Goal: Task Accomplishment & Management: Use online tool/utility

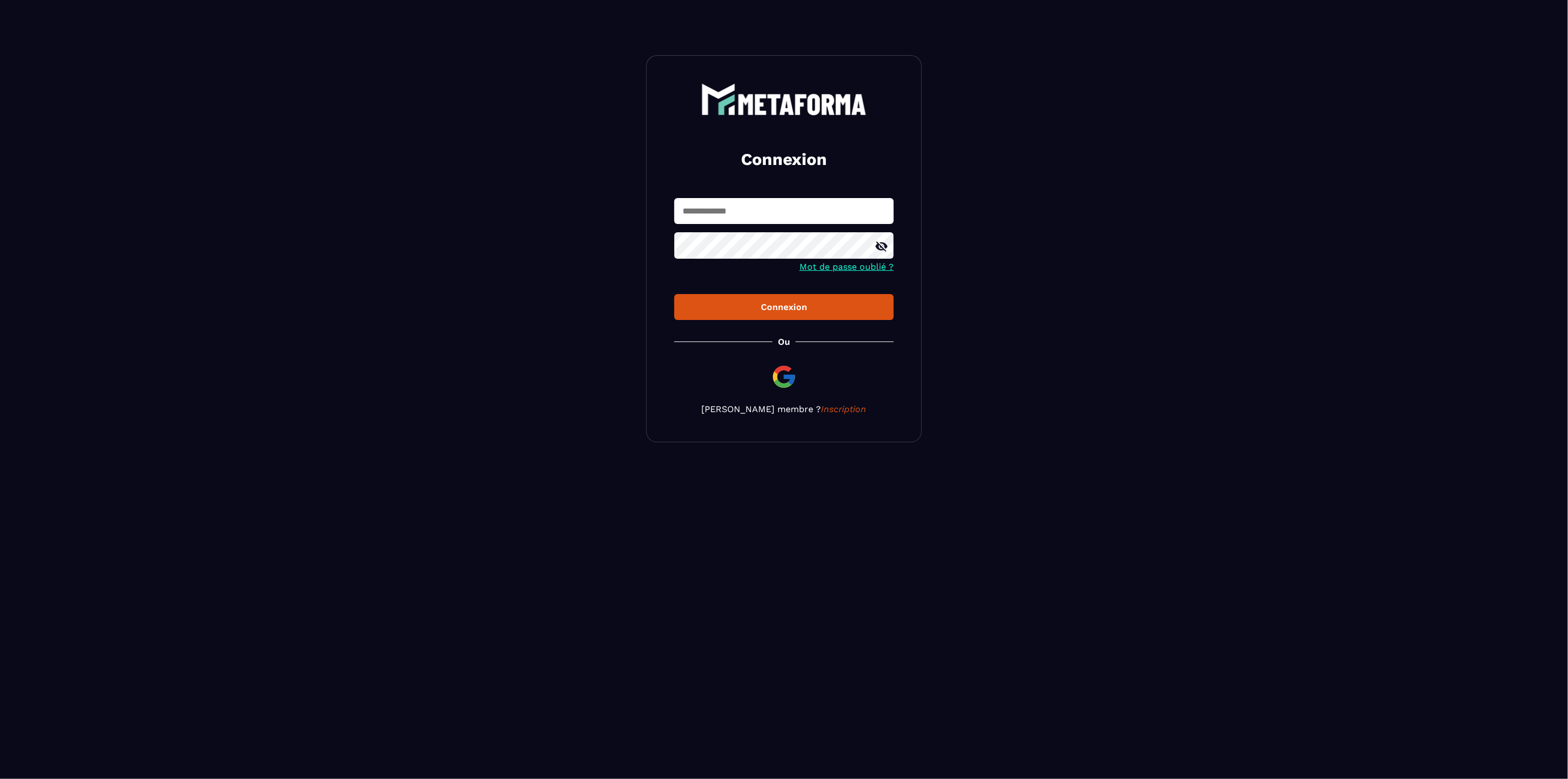
click at [758, 208] on input "text" at bounding box center [784, 211] width 219 height 26
paste input "**********"
click at [800, 213] on input "**********" at bounding box center [784, 211] width 219 height 26
type input "**********"
click at [872, 300] on button "Connexion" at bounding box center [784, 306] width 219 height 26
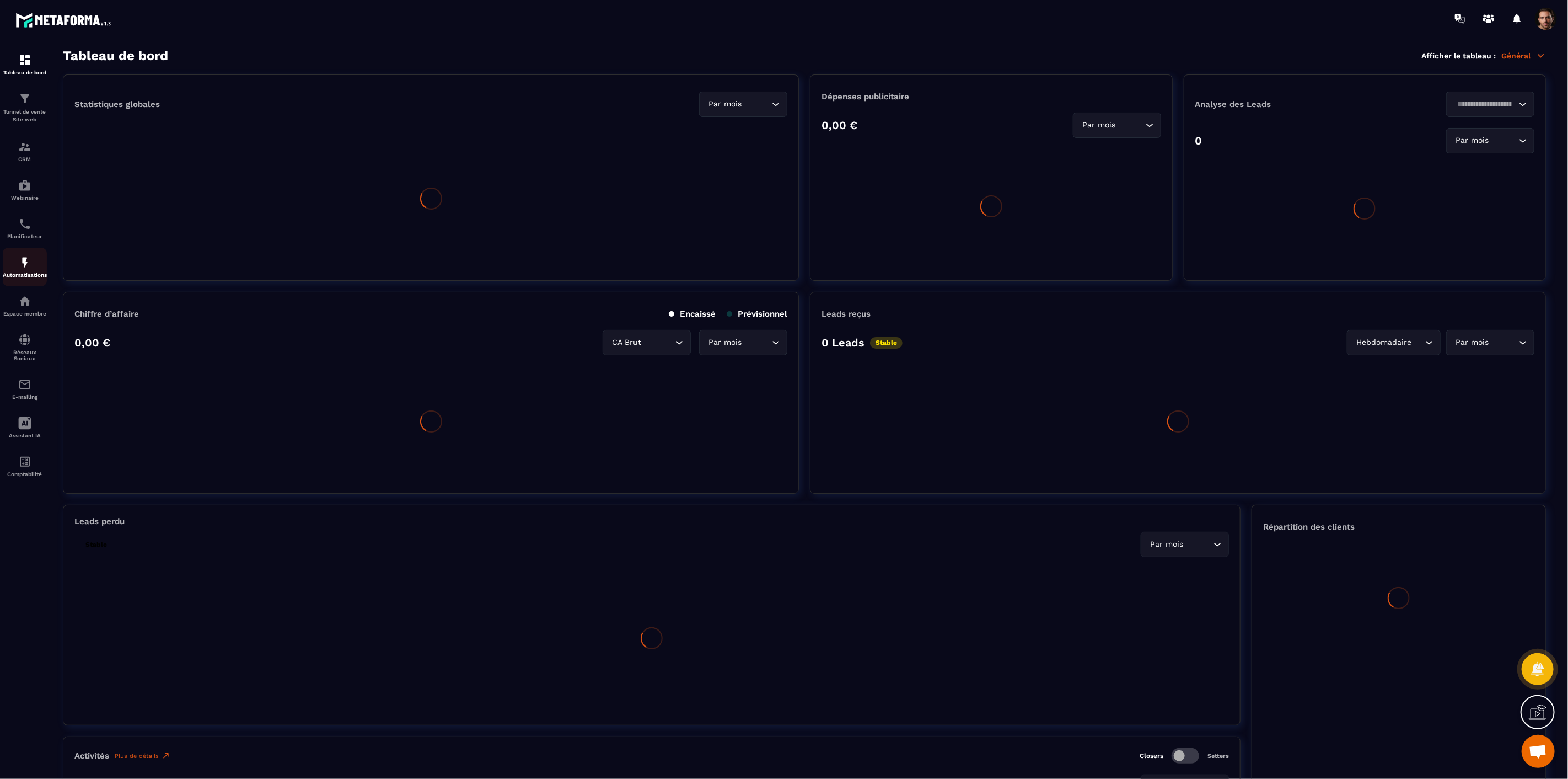
click at [37, 270] on div "Automatisations" at bounding box center [25, 267] width 45 height 22
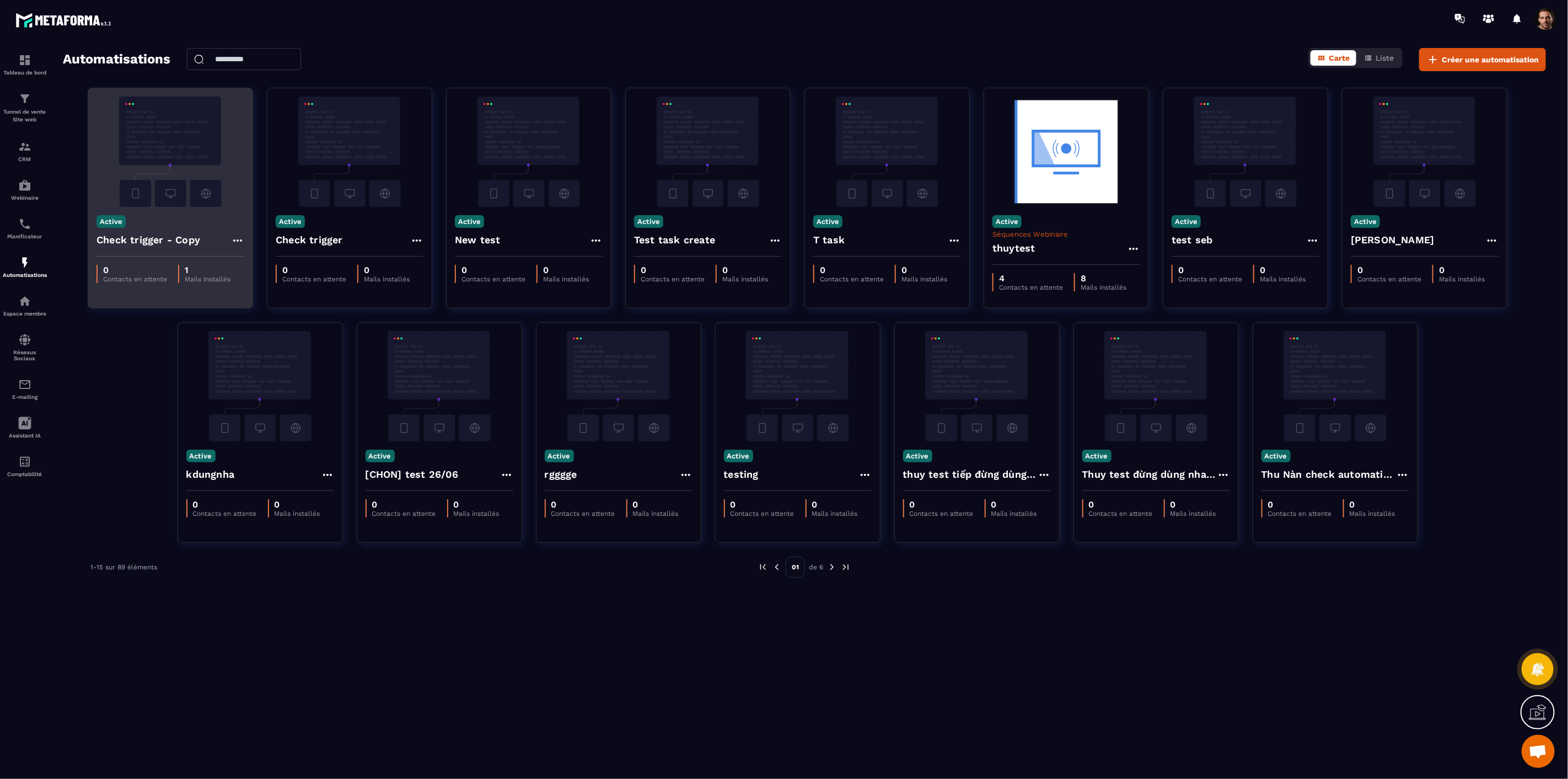
click at [237, 239] on icon at bounding box center [237, 240] width 14 height 14
click at [250, 265] on icon at bounding box center [246, 265] width 10 height 10
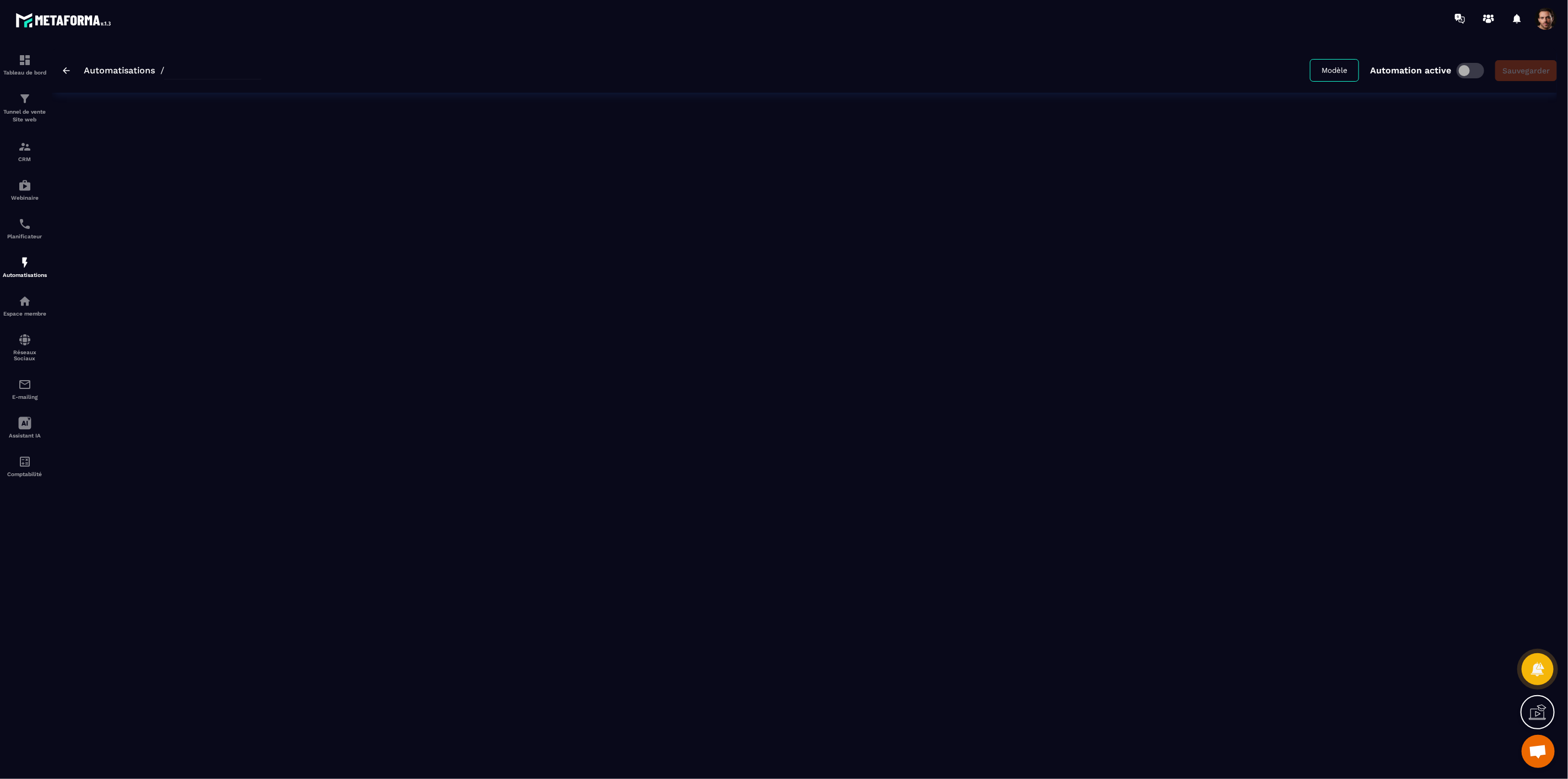
type input "**********"
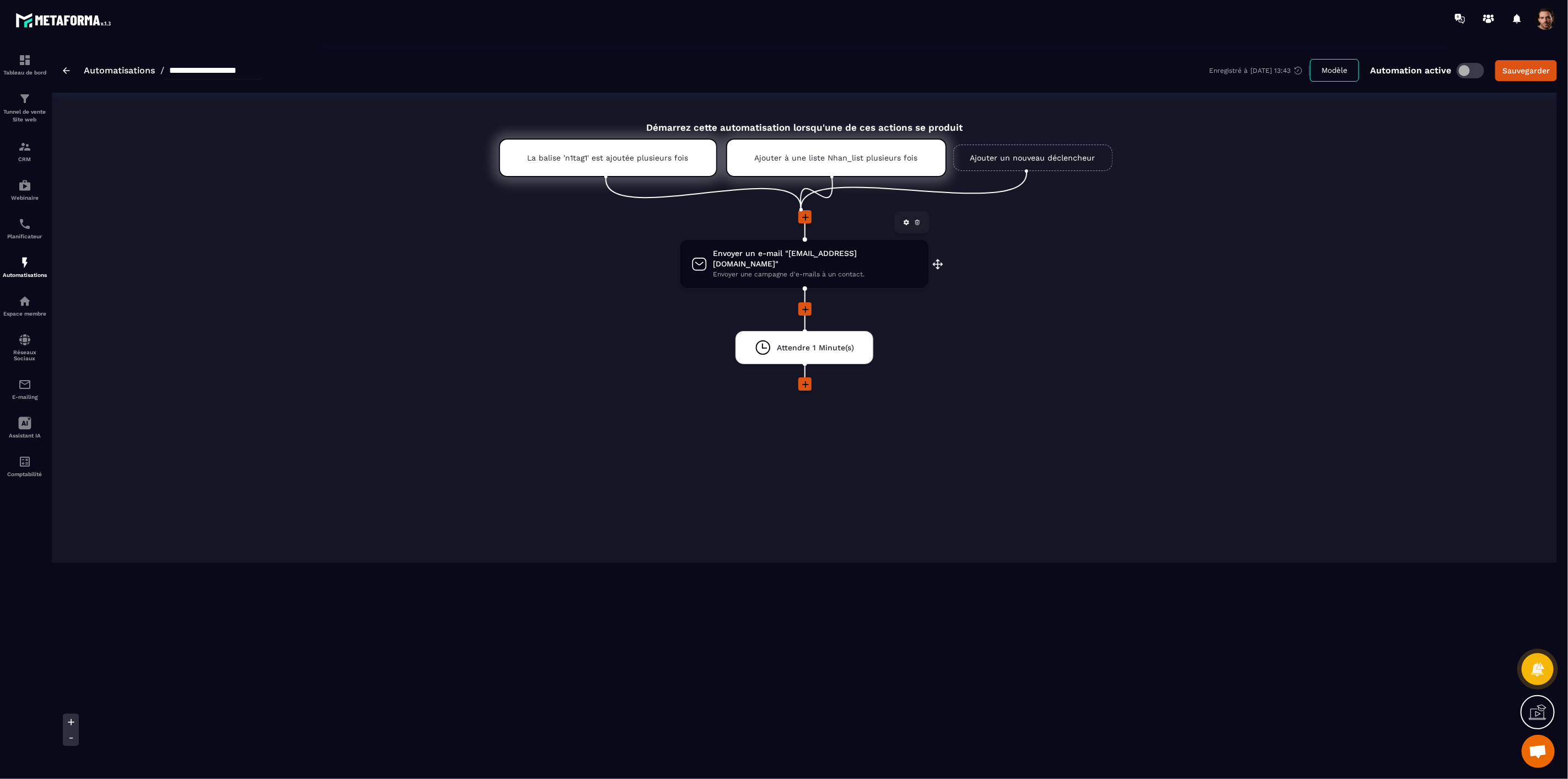
click at [810, 255] on span "Envoyer un e-mail "[EMAIL_ADDRESS][DOMAIN_NAME]"" at bounding box center [814, 258] width 205 height 21
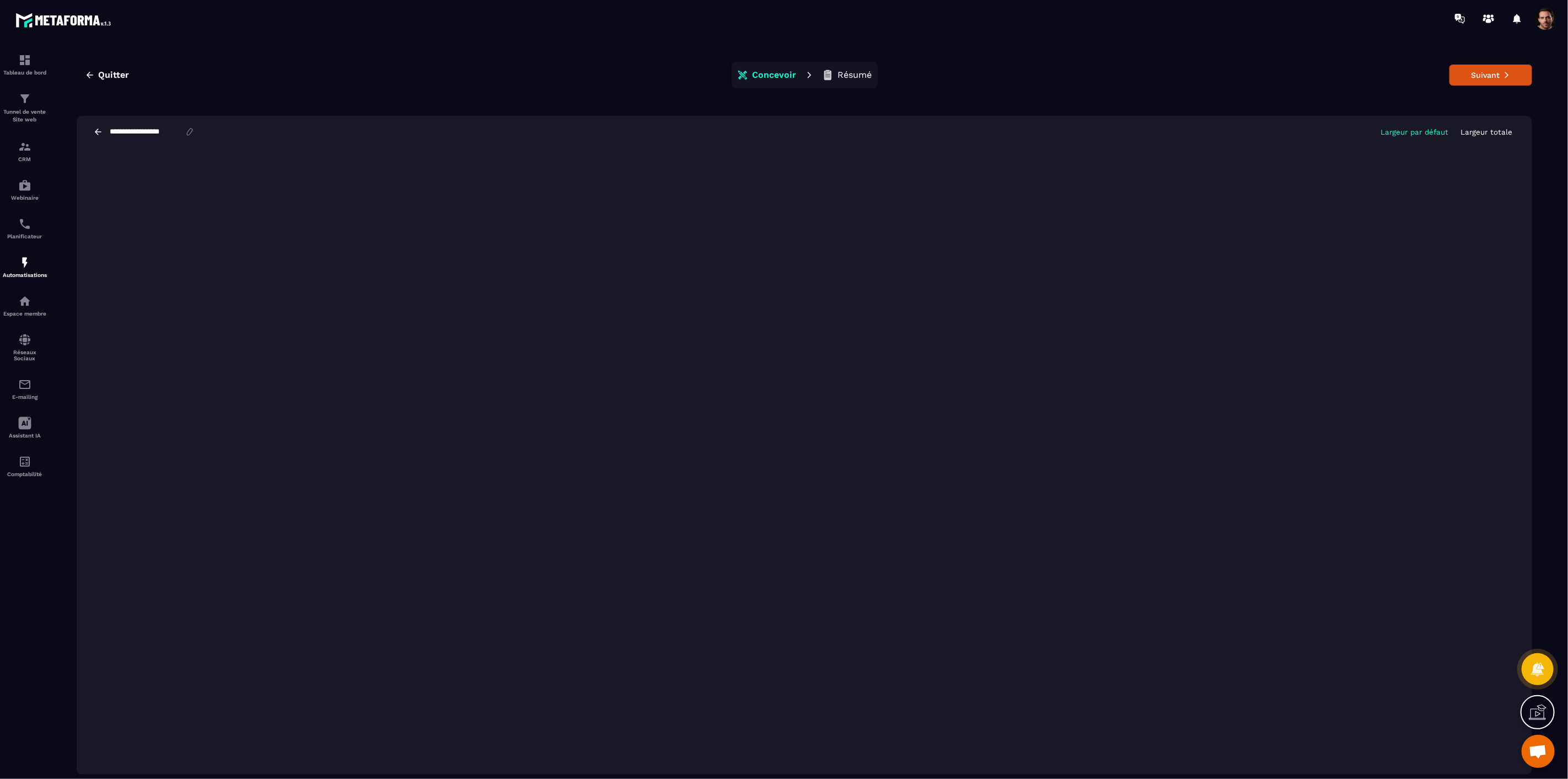
click at [850, 74] on p "Résumé" at bounding box center [855, 75] width 35 height 11
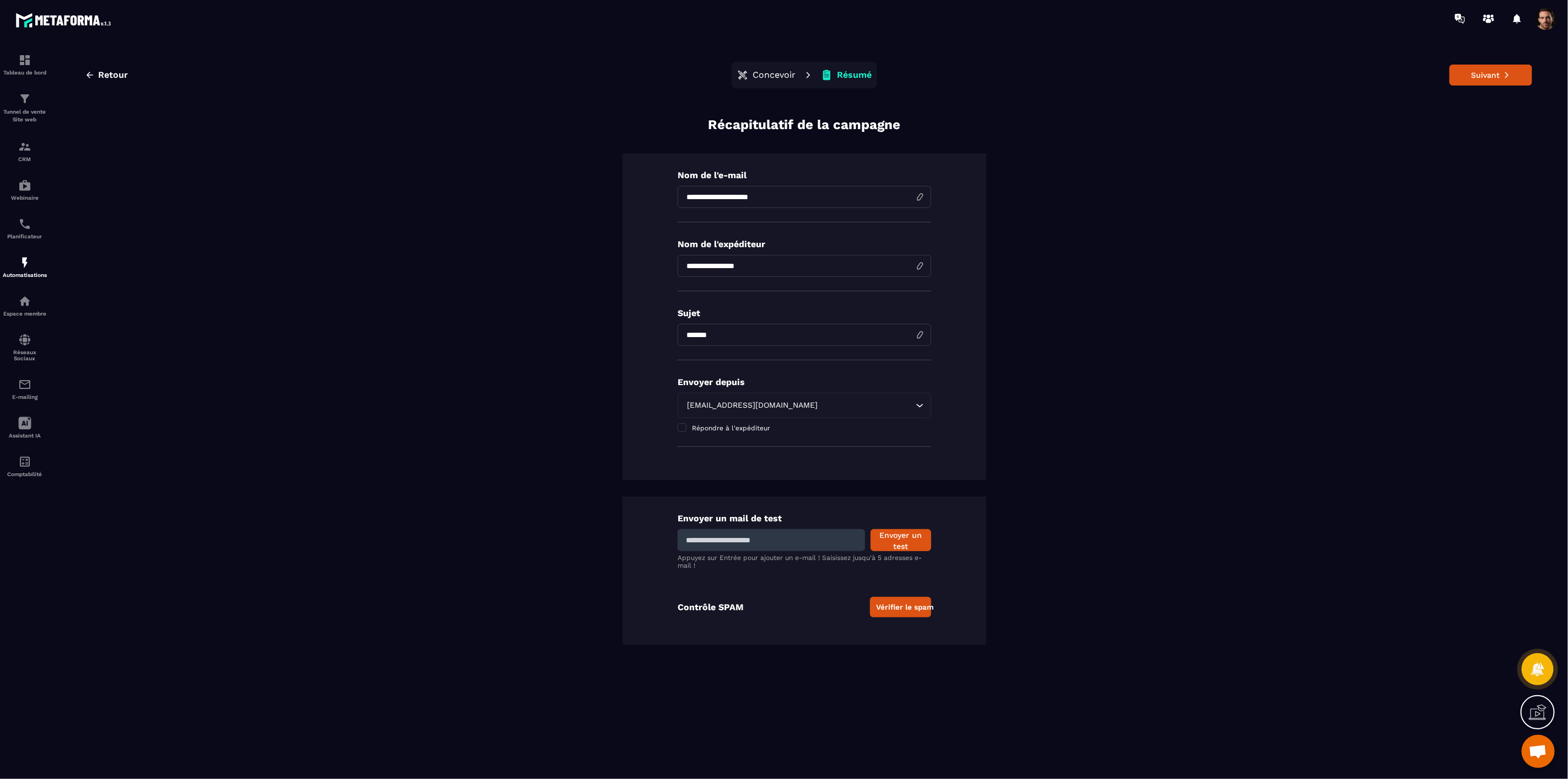
click at [764, 74] on p "Concevoir" at bounding box center [774, 75] width 43 height 11
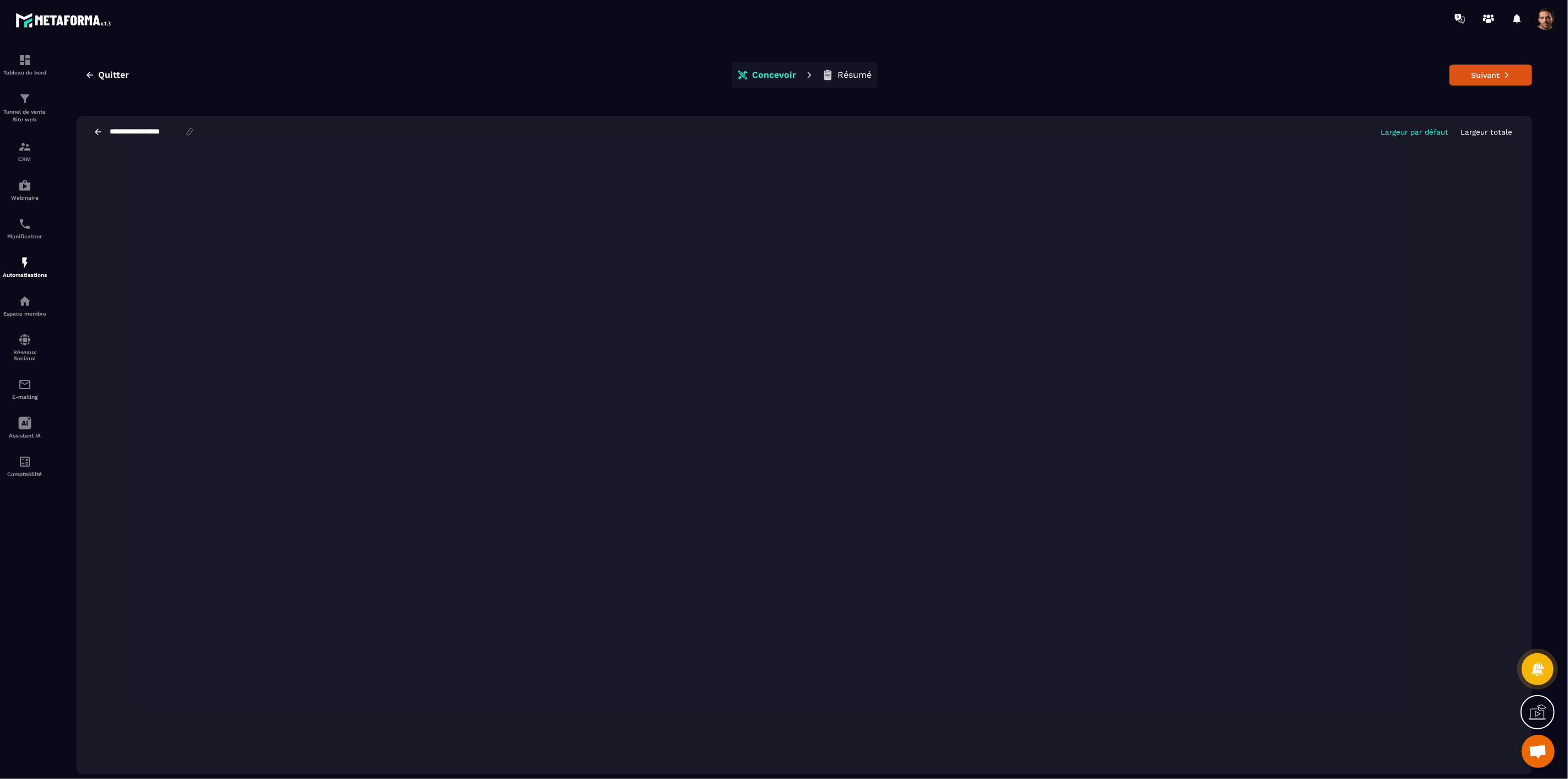
click at [96, 131] on icon at bounding box center [97, 131] width 6 height 6
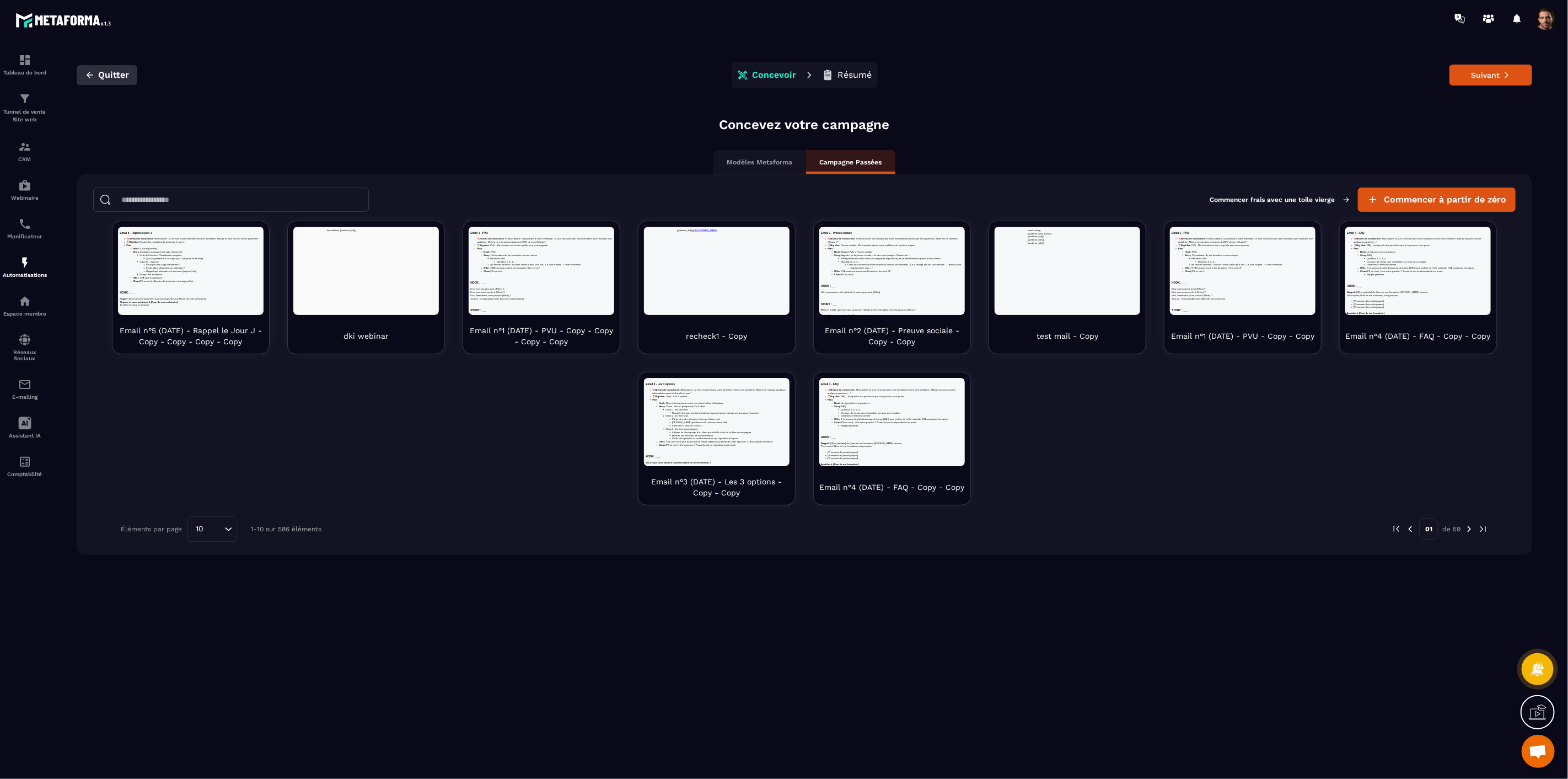
click at [107, 75] on span "Quitter" at bounding box center [114, 75] width 31 height 11
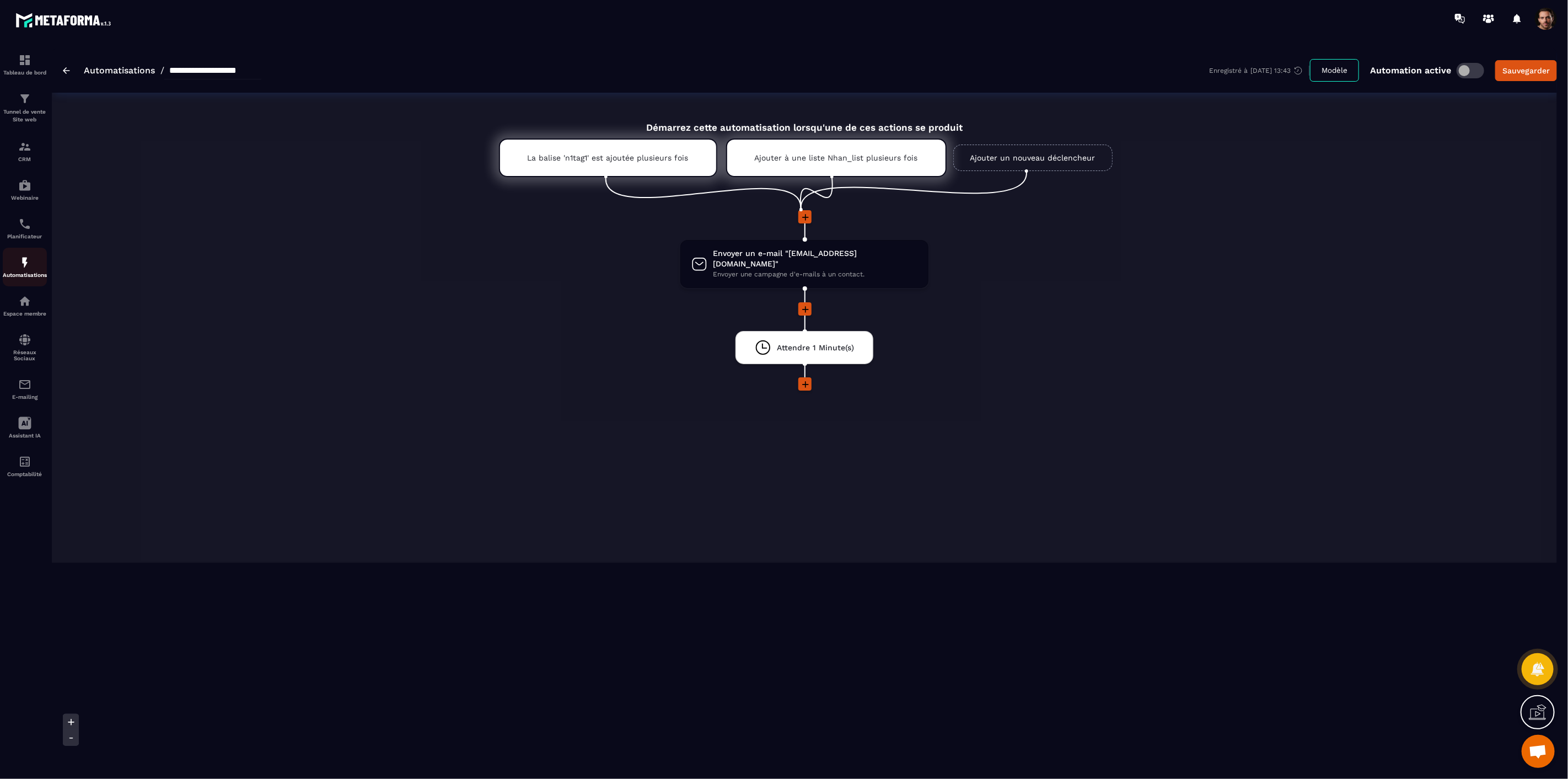
click at [20, 269] on div "Automatisations" at bounding box center [25, 267] width 45 height 22
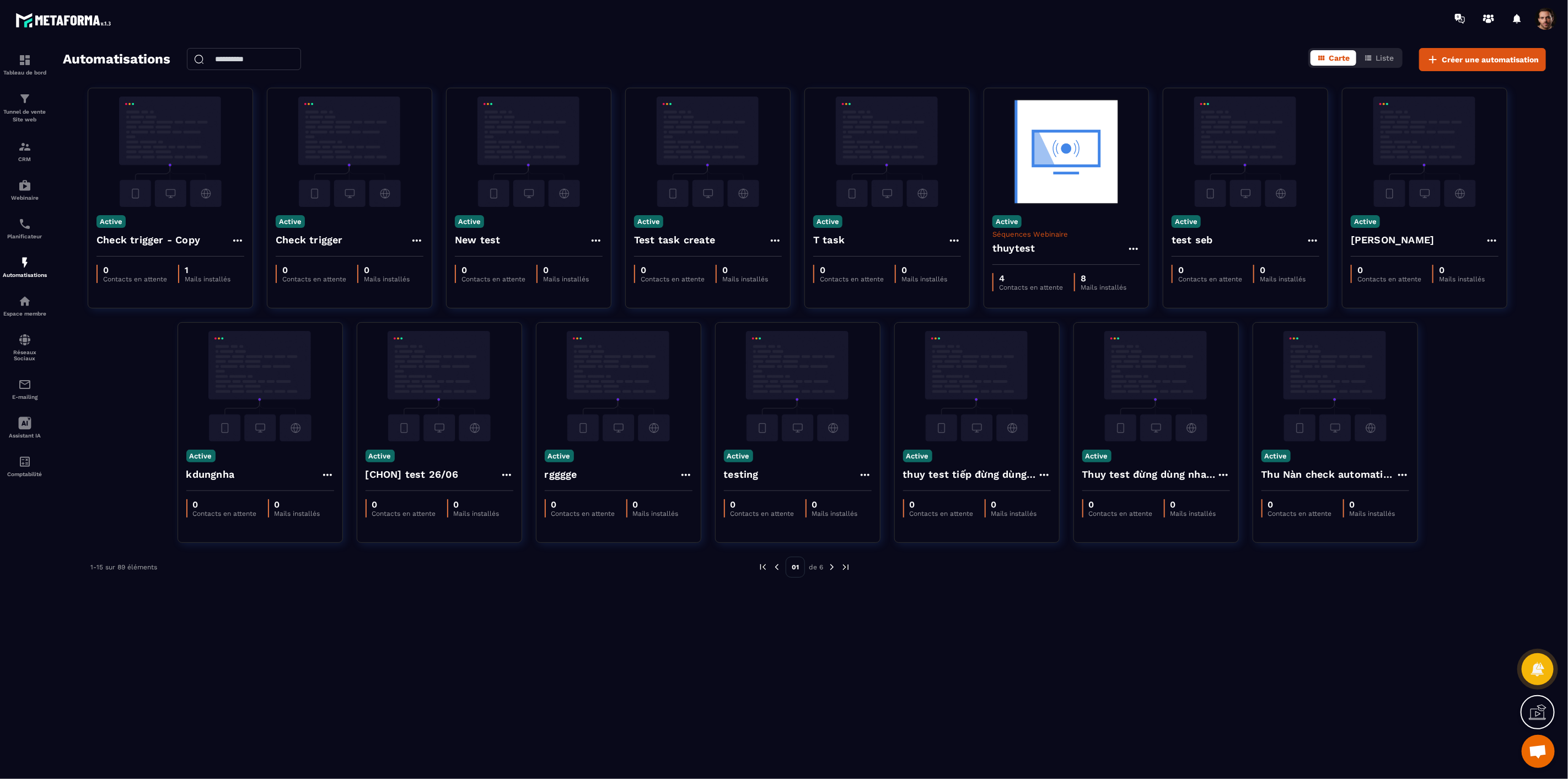
click at [833, 566] on img at bounding box center [832, 566] width 10 height 10
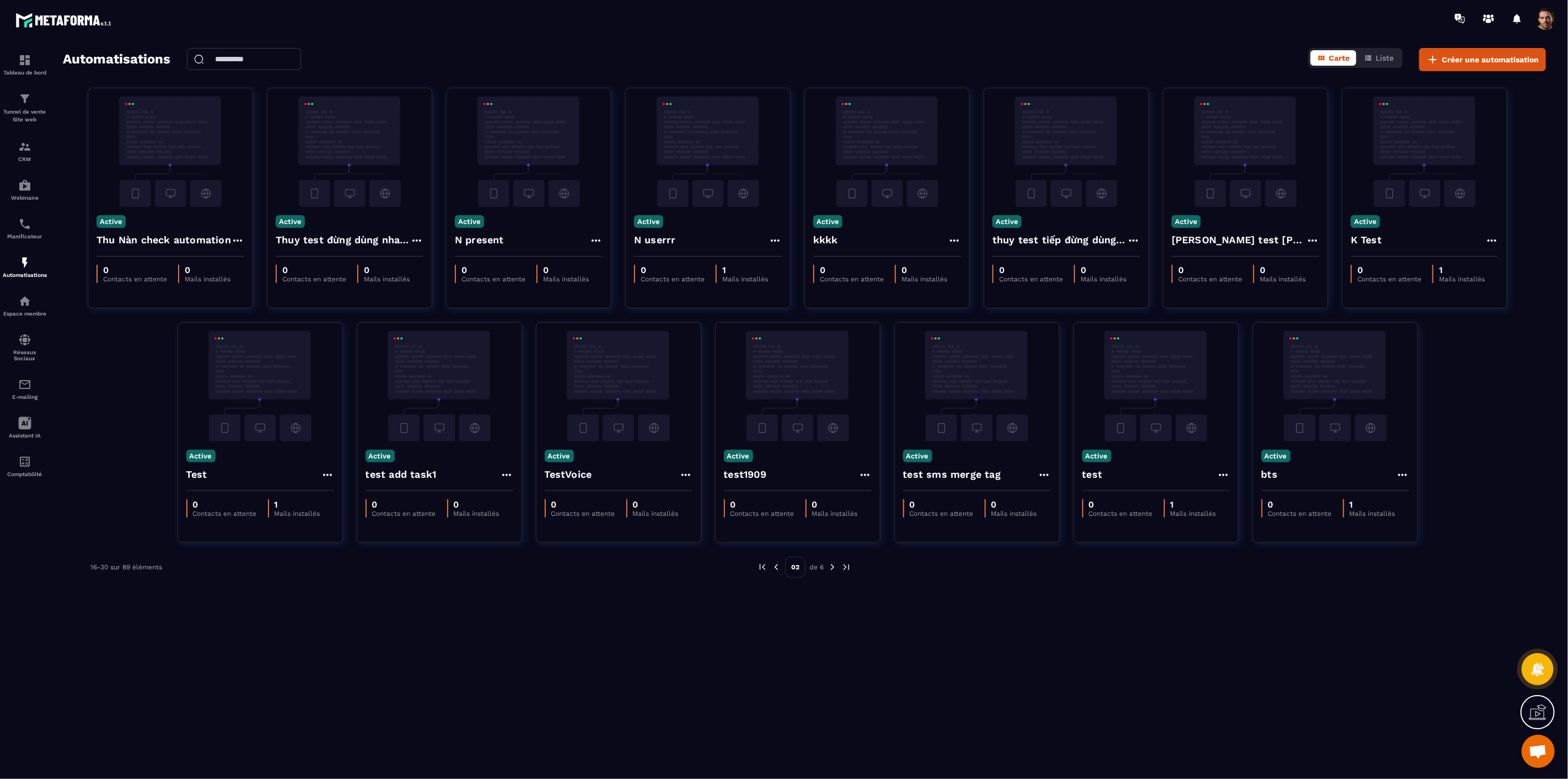
click at [831, 567] on img at bounding box center [833, 566] width 10 height 10
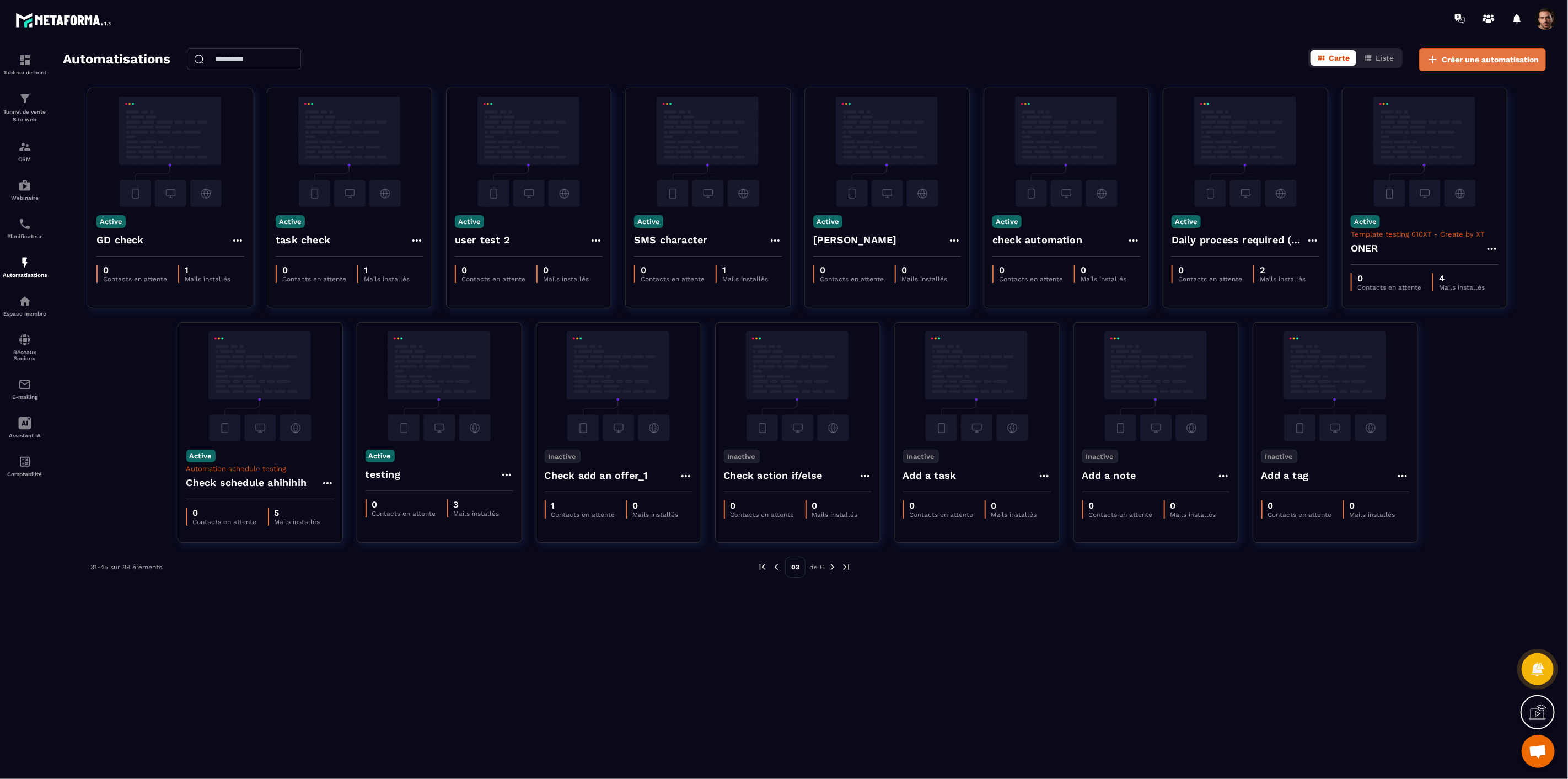
click at [1436, 61] on icon at bounding box center [1433, 59] width 14 height 14
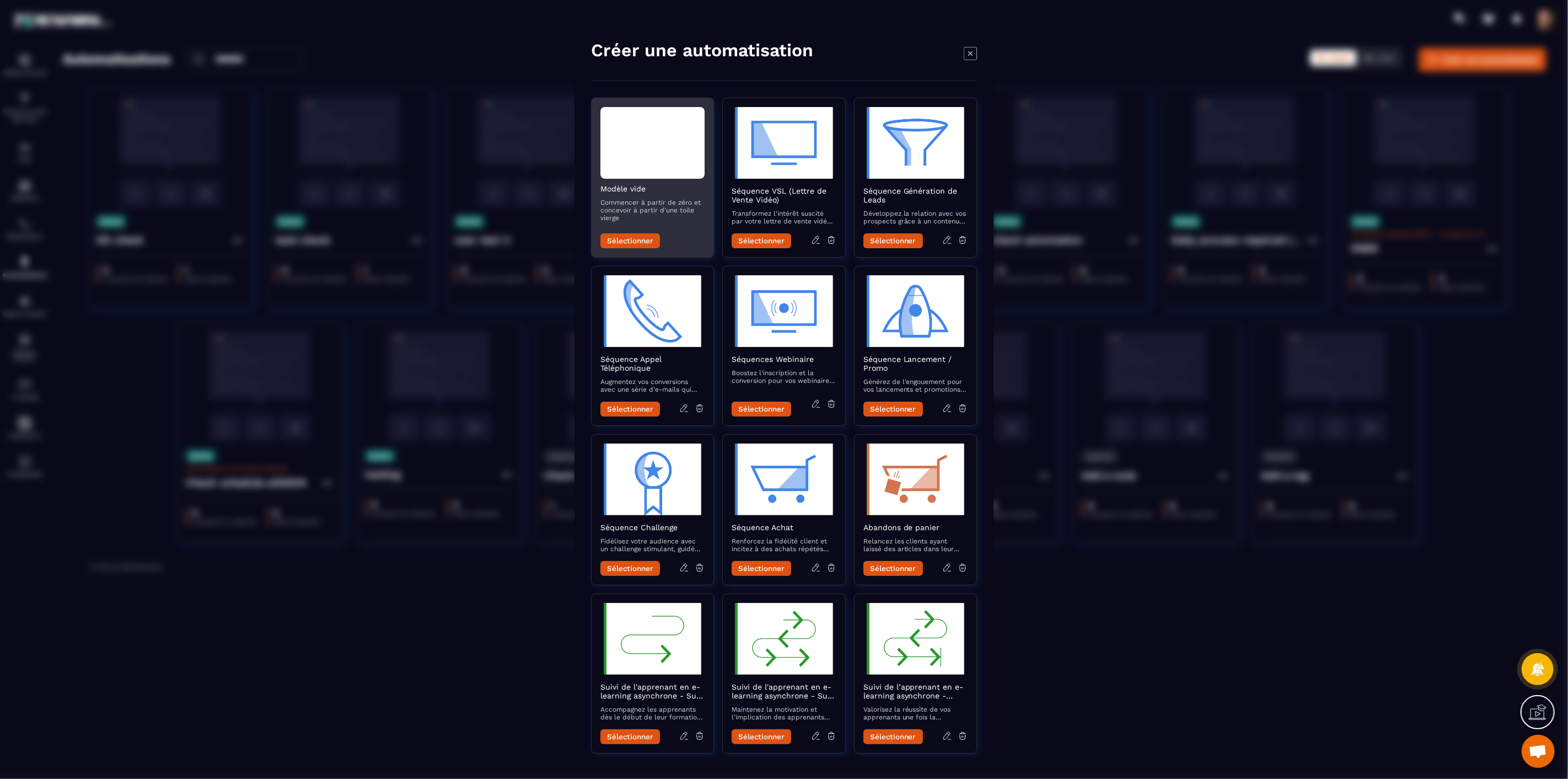
click at [650, 167] on div "Modal window" at bounding box center [653, 143] width 105 height 72
click at [674, 210] on p "Commencer à partir de zéro et concevoir à partir d'une toile vierge" at bounding box center [653, 209] width 105 height 23
click at [632, 244] on button "Sélectionner" at bounding box center [631, 241] width 60 height 15
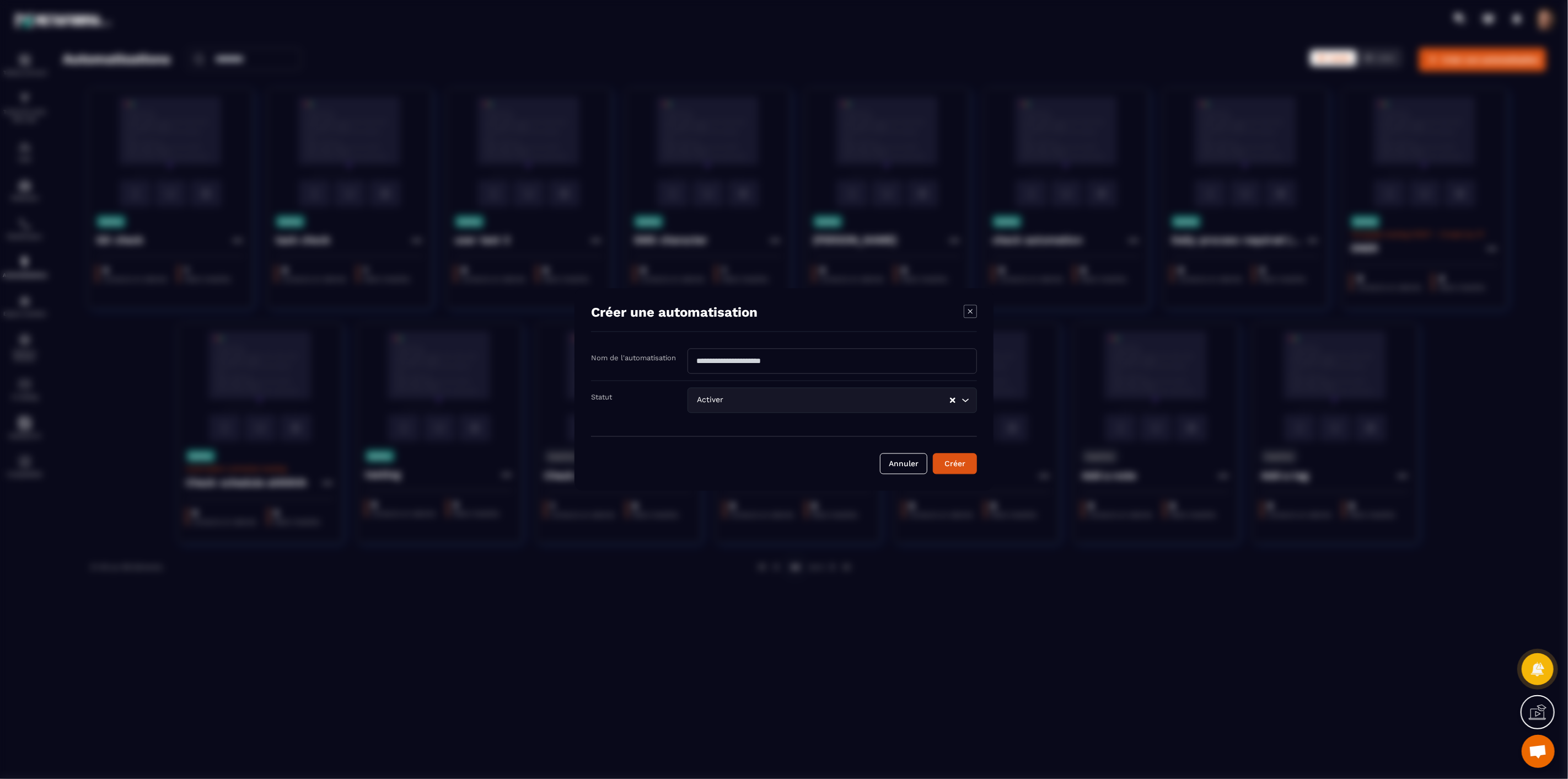
click at [734, 361] on input "Modal window" at bounding box center [833, 361] width 290 height 25
type input "*******"
click at [940, 464] on button "Créer" at bounding box center [955, 464] width 45 height 21
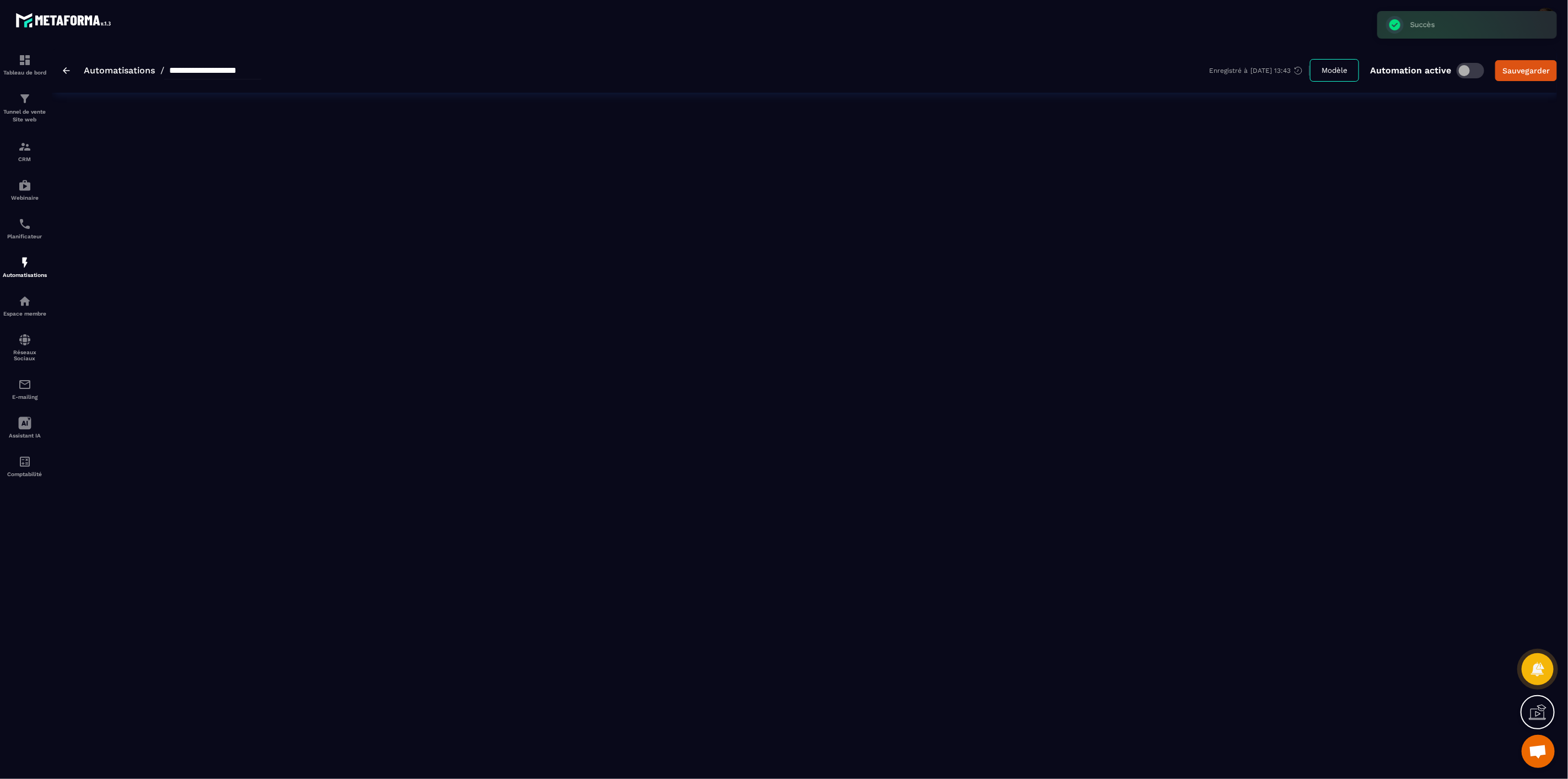
type input "*******"
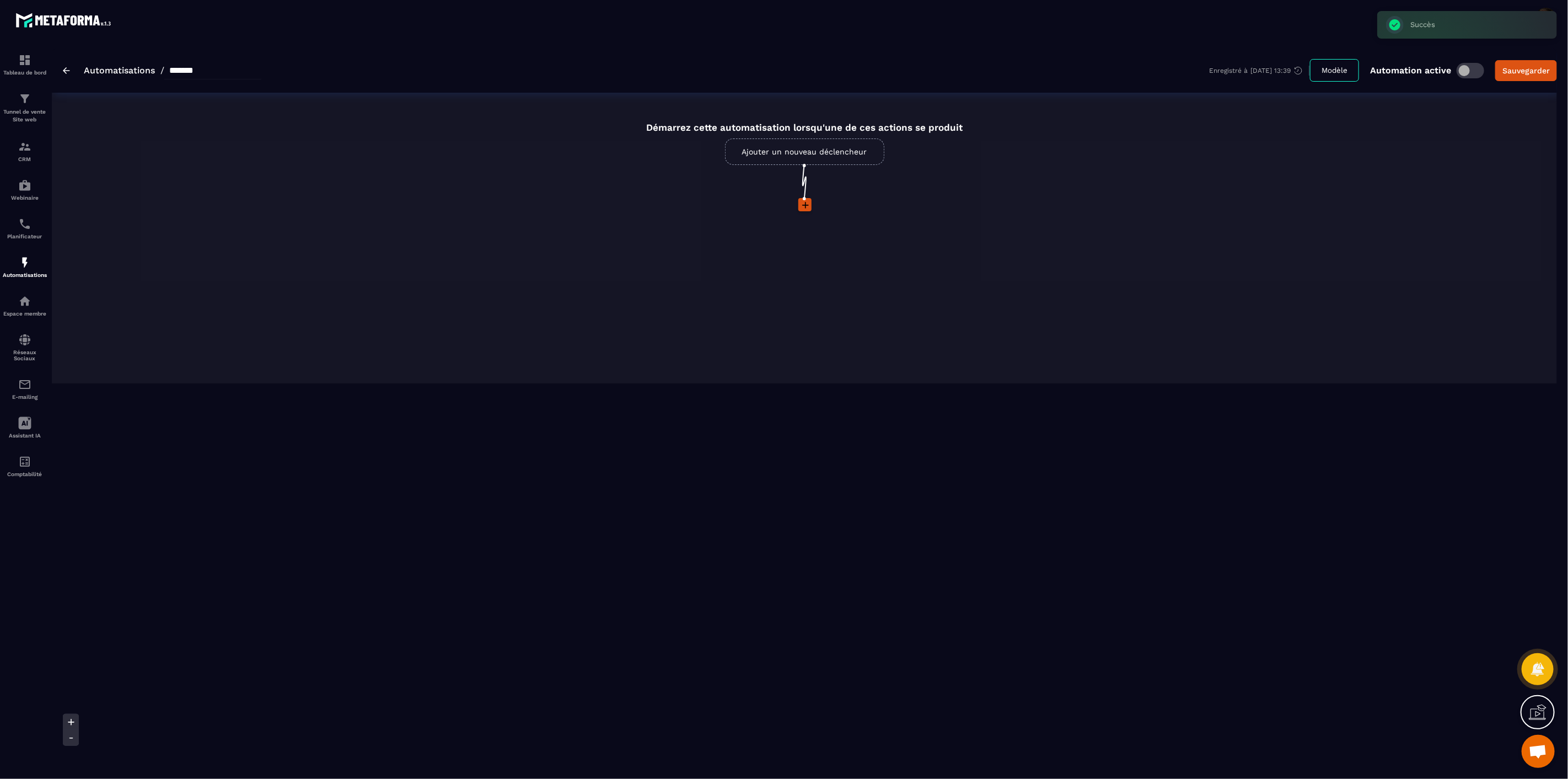
click at [803, 207] on icon at bounding box center [805, 205] width 11 height 11
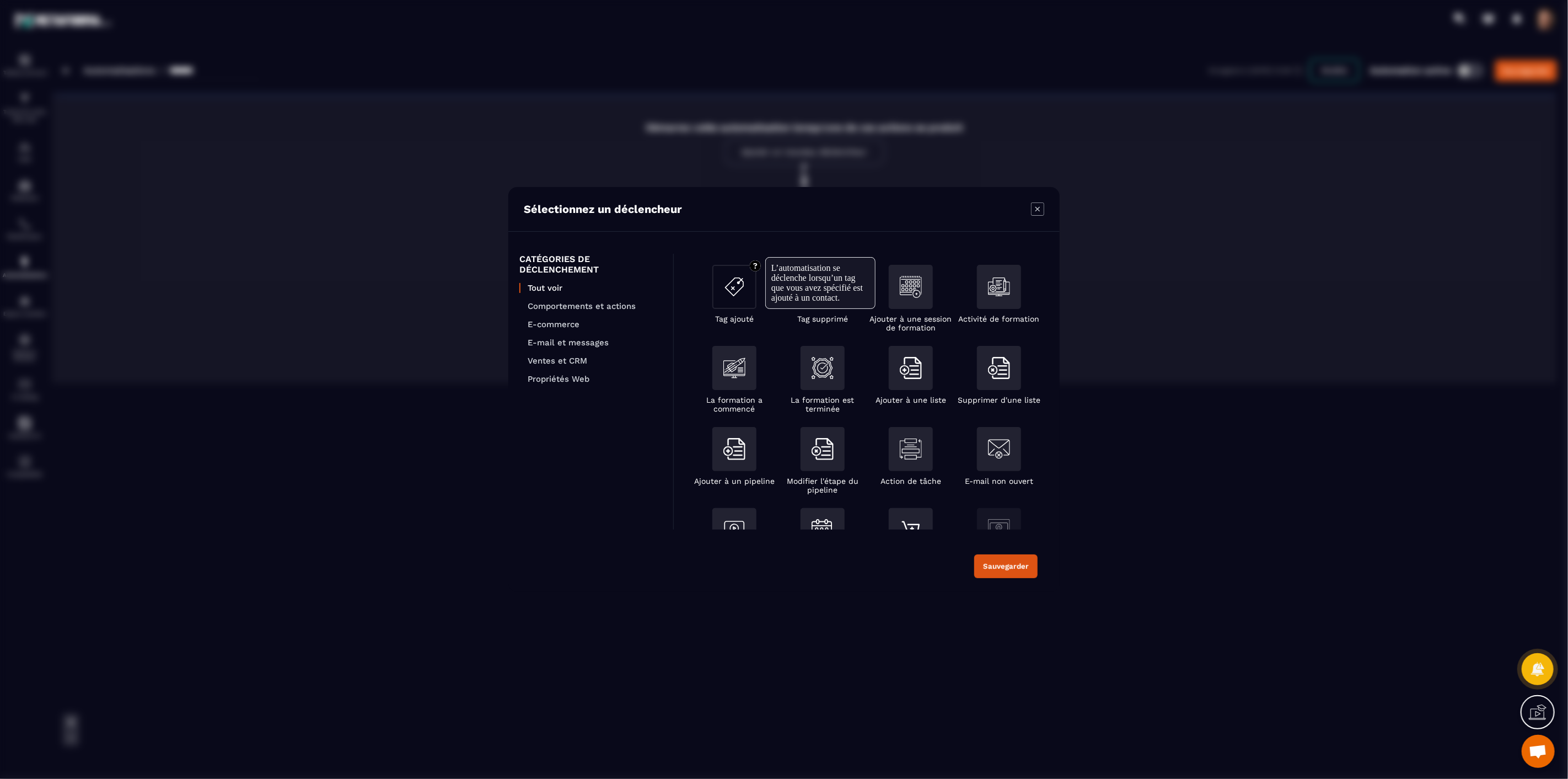
click at [745, 294] on img "Modal window" at bounding box center [734, 286] width 22 height 22
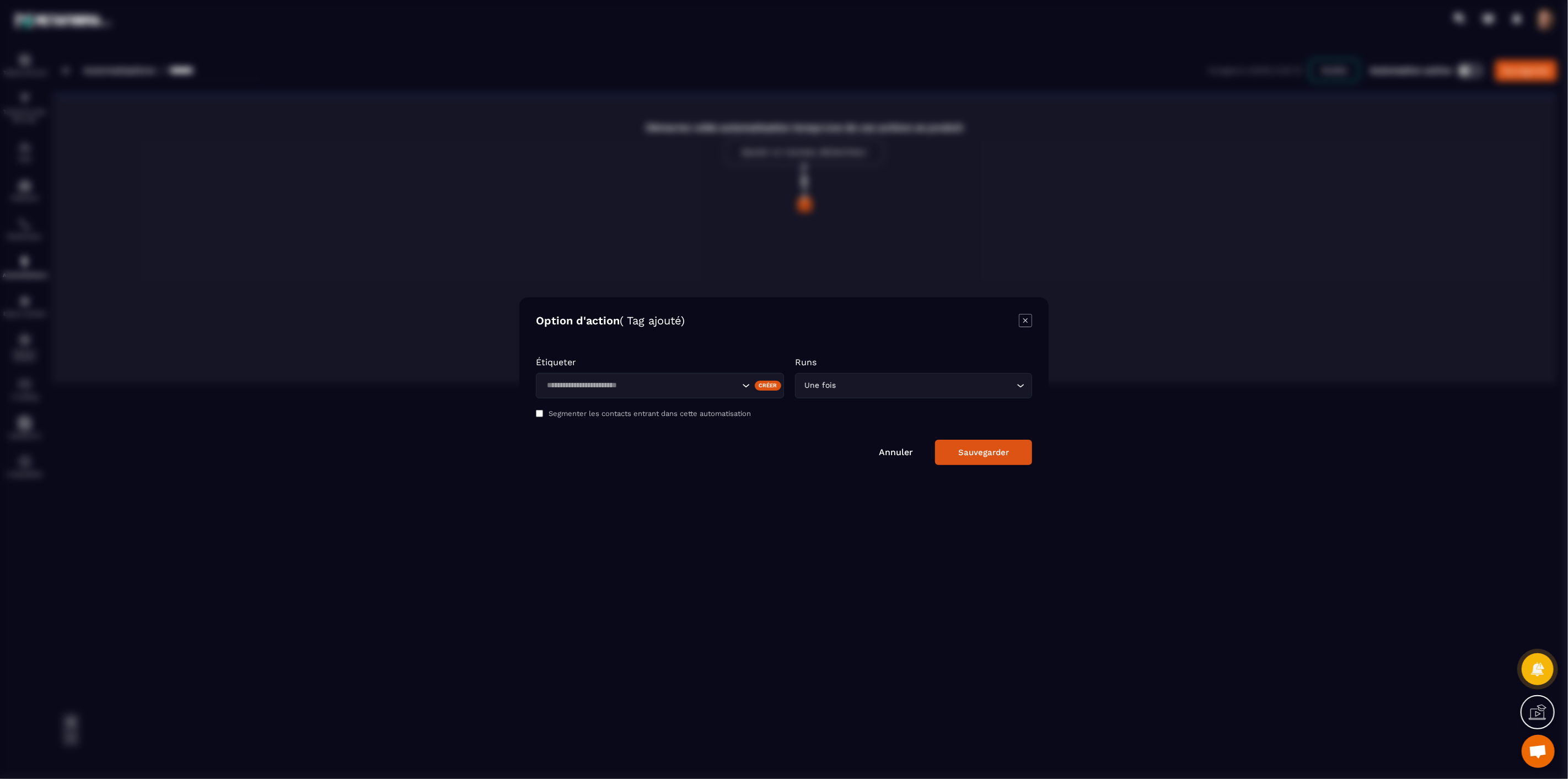
click at [696, 390] on input "Search for option" at bounding box center [642, 385] width 196 height 12
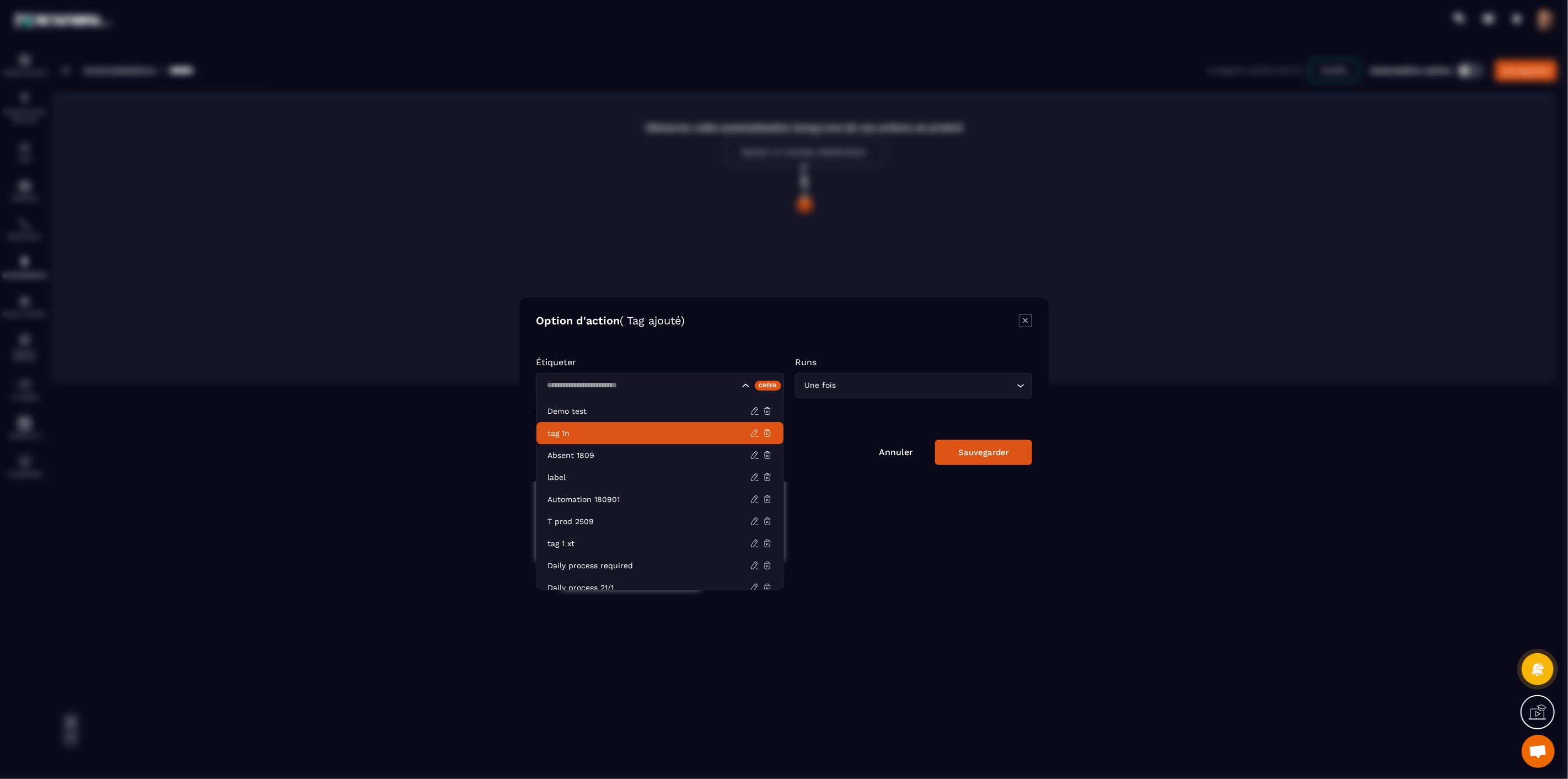
click at [590, 431] on p "tag 1n" at bounding box center [648, 433] width 203 height 11
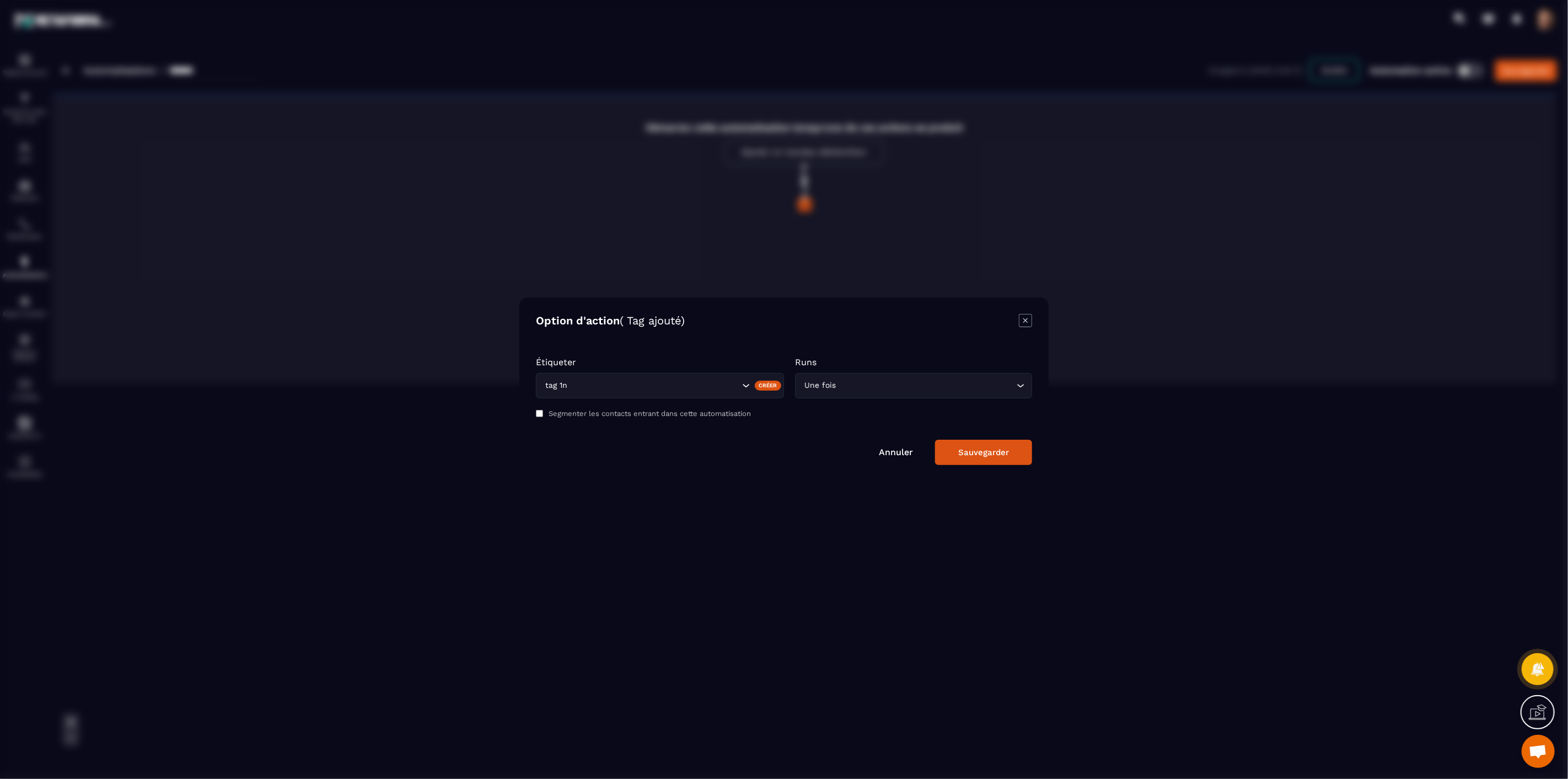
click at [974, 453] on div "Sauvegarder" at bounding box center [984, 452] width 51 height 10
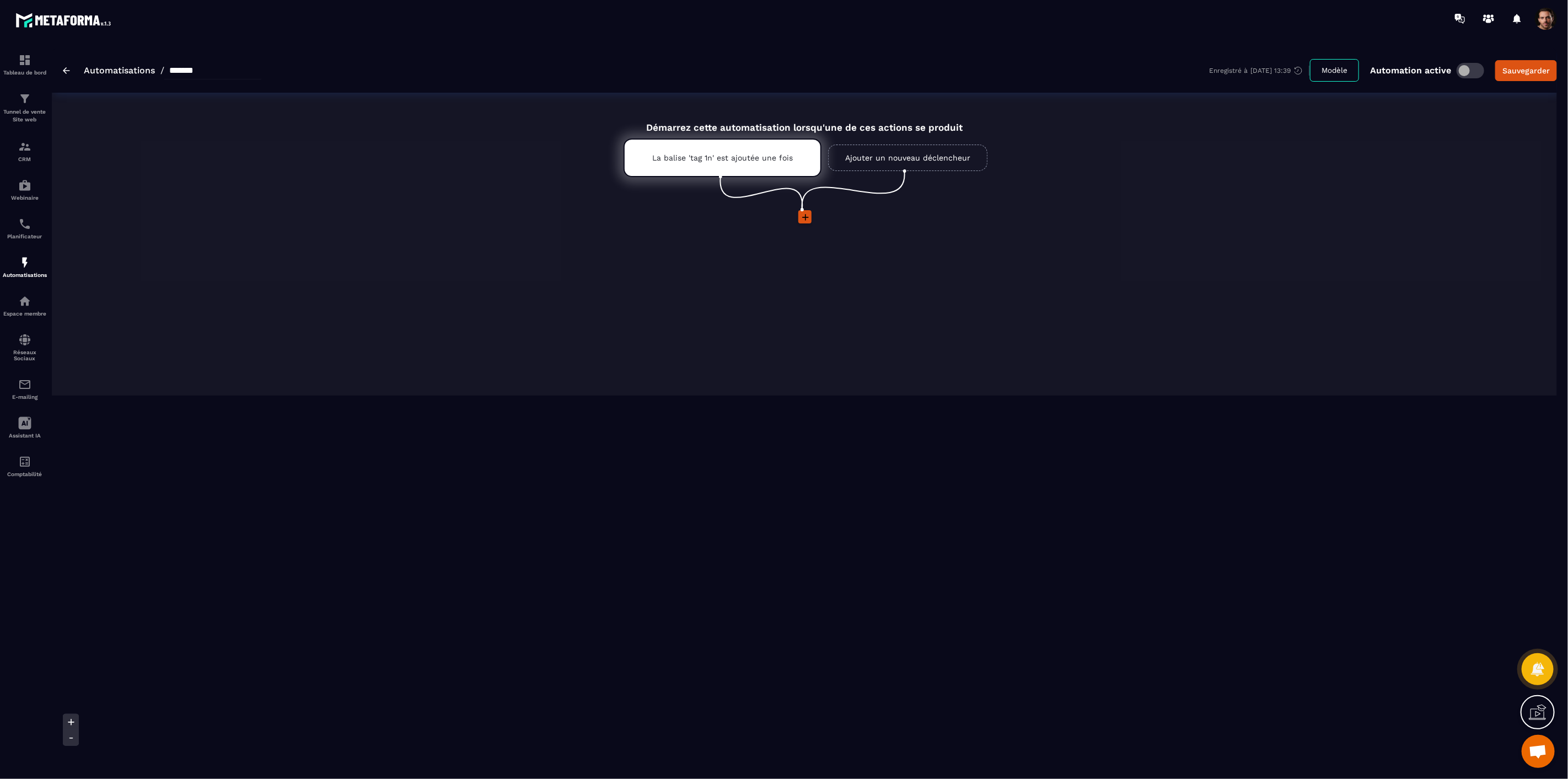
click at [808, 214] on icon at bounding box center [805, 217] width 11 height 11
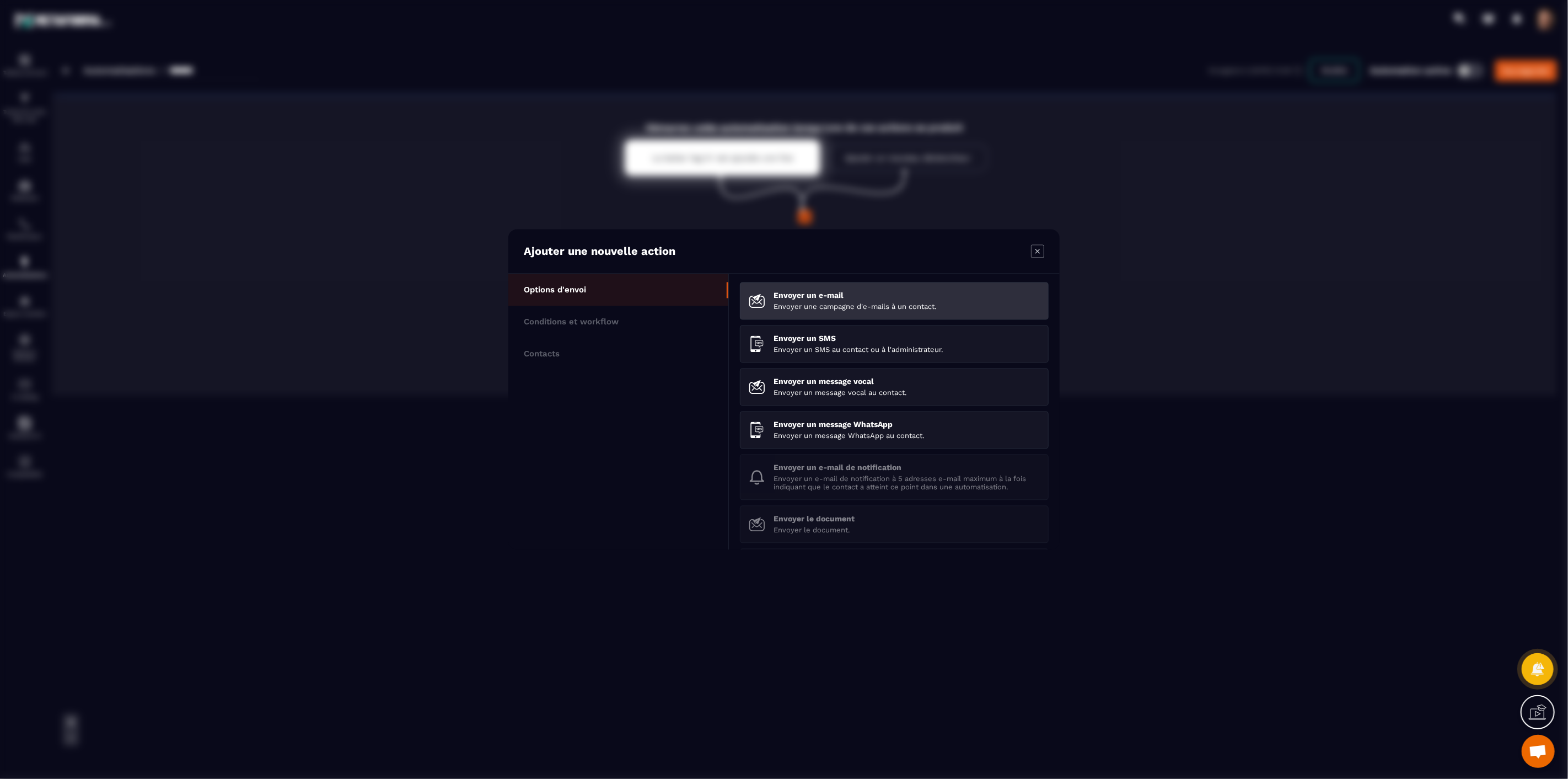
click at [821, 296] on p "Envoyer un e-mail" at bounding box center [906, 295] width 266 height 9
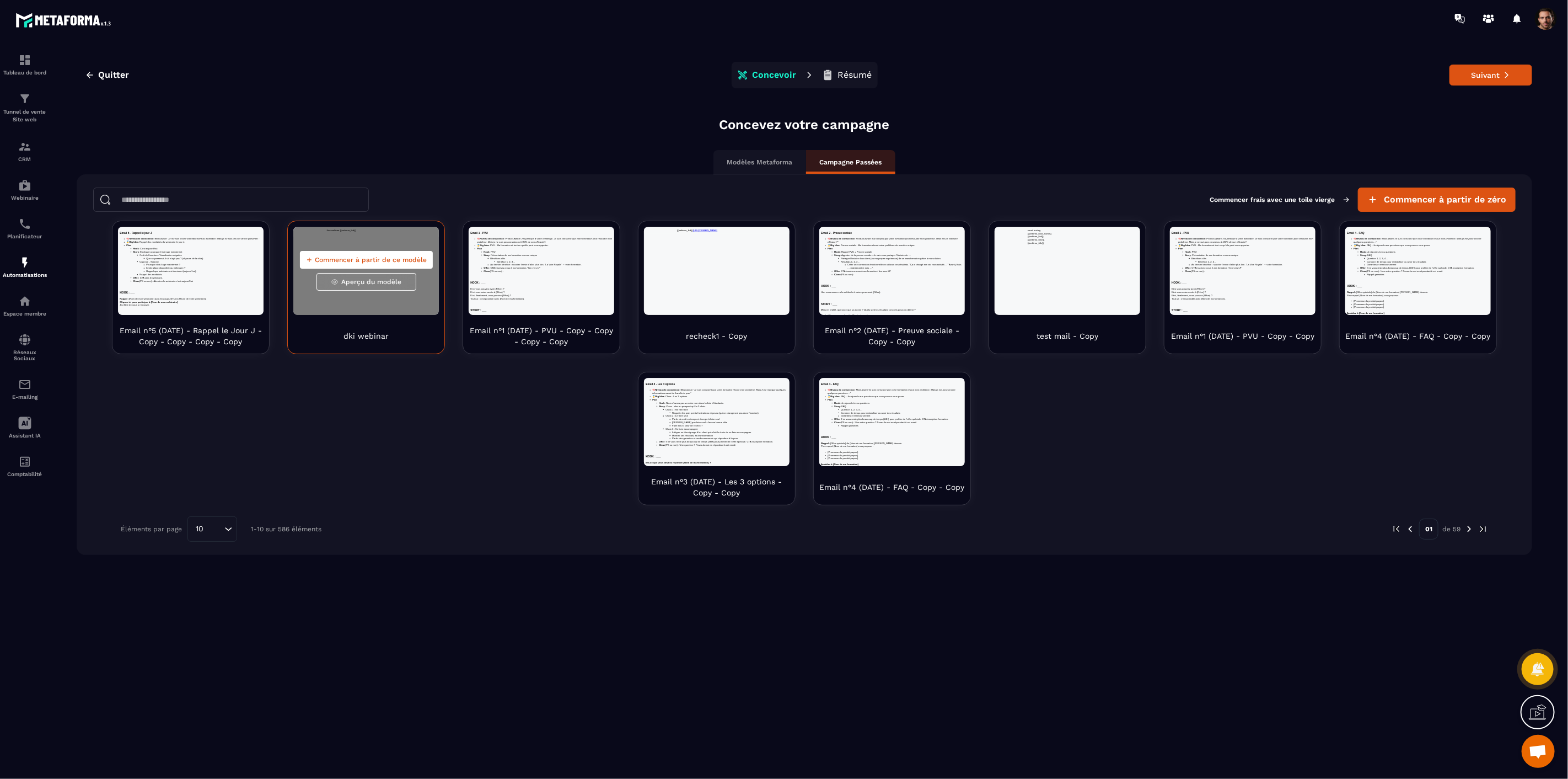
click at [365, 260] on span "Commencer à partir de ce modèle" at bounding box center [371, 260] width 112 height 9
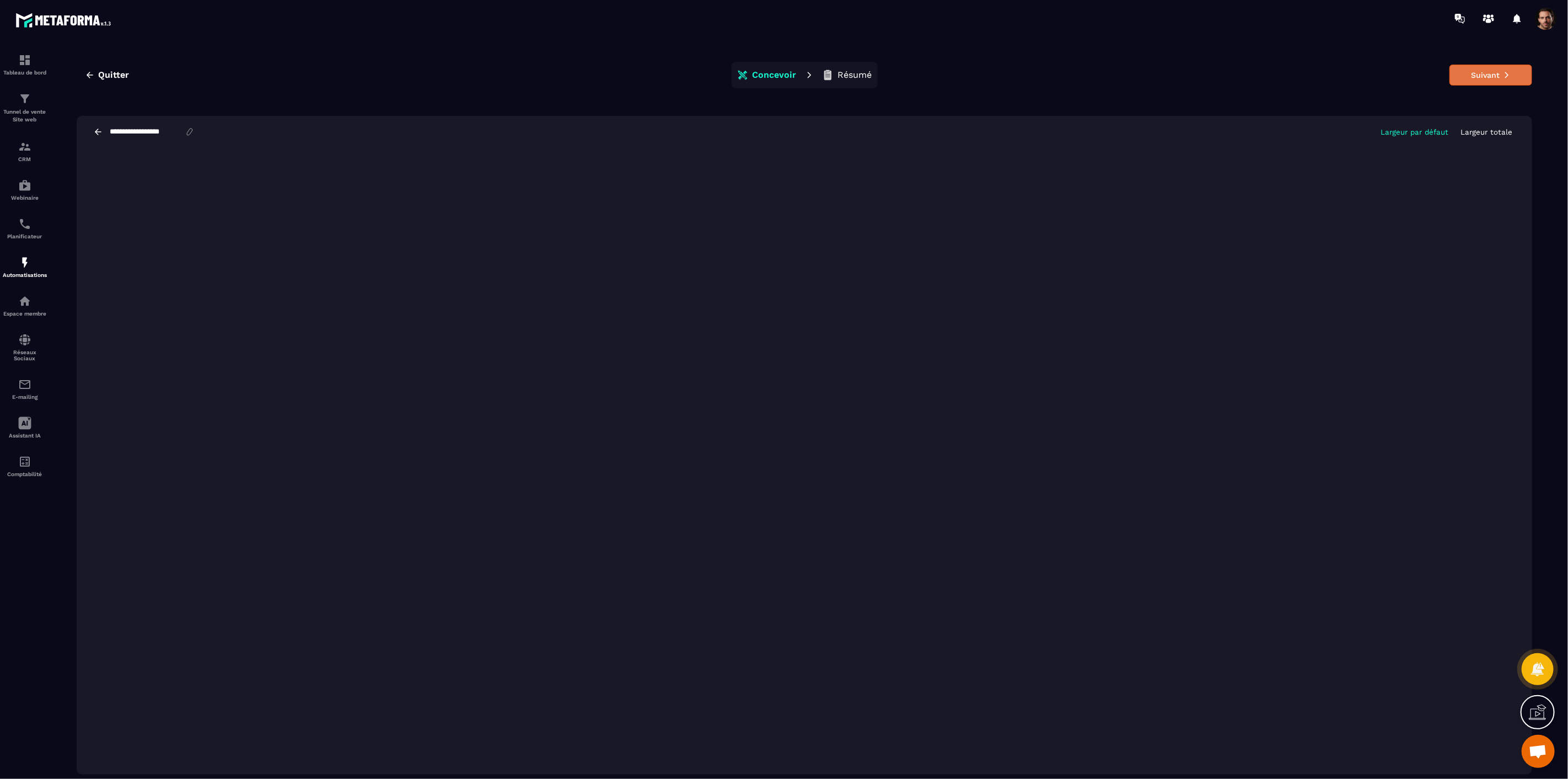
click at [1476, 82] on button "Suivant" at bounding box center [1491, 75] width 83 height 21
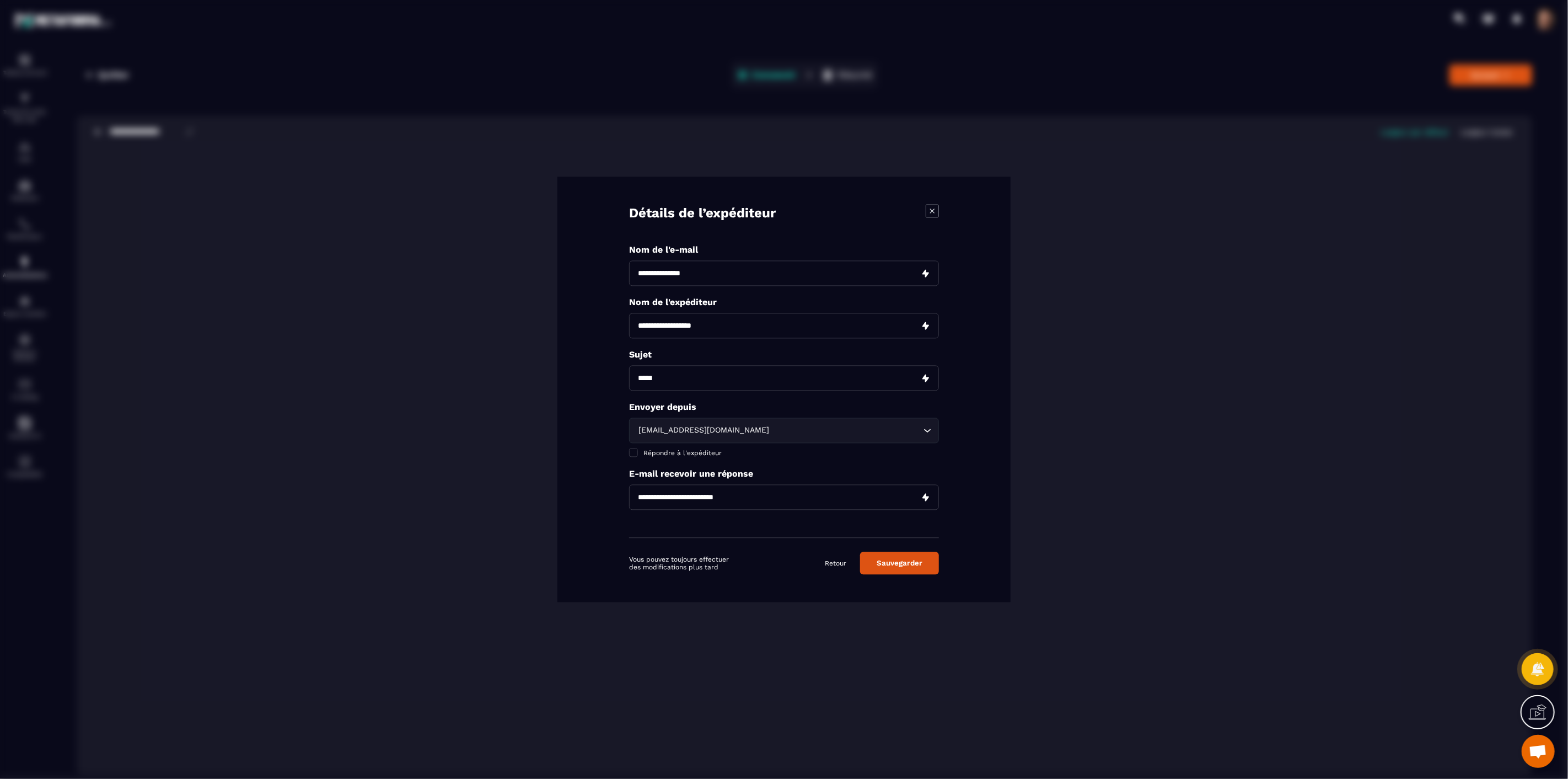
click at [702, 327] on input "Modal window" at bounding box center [784, 326] width 310 height 25
type input "**********"
click at [860, 437] on div "[EMAIL_ADDRESS][DOMAIN_NAME] Loading..." at bounding box center [784, 431] width 310 height 25
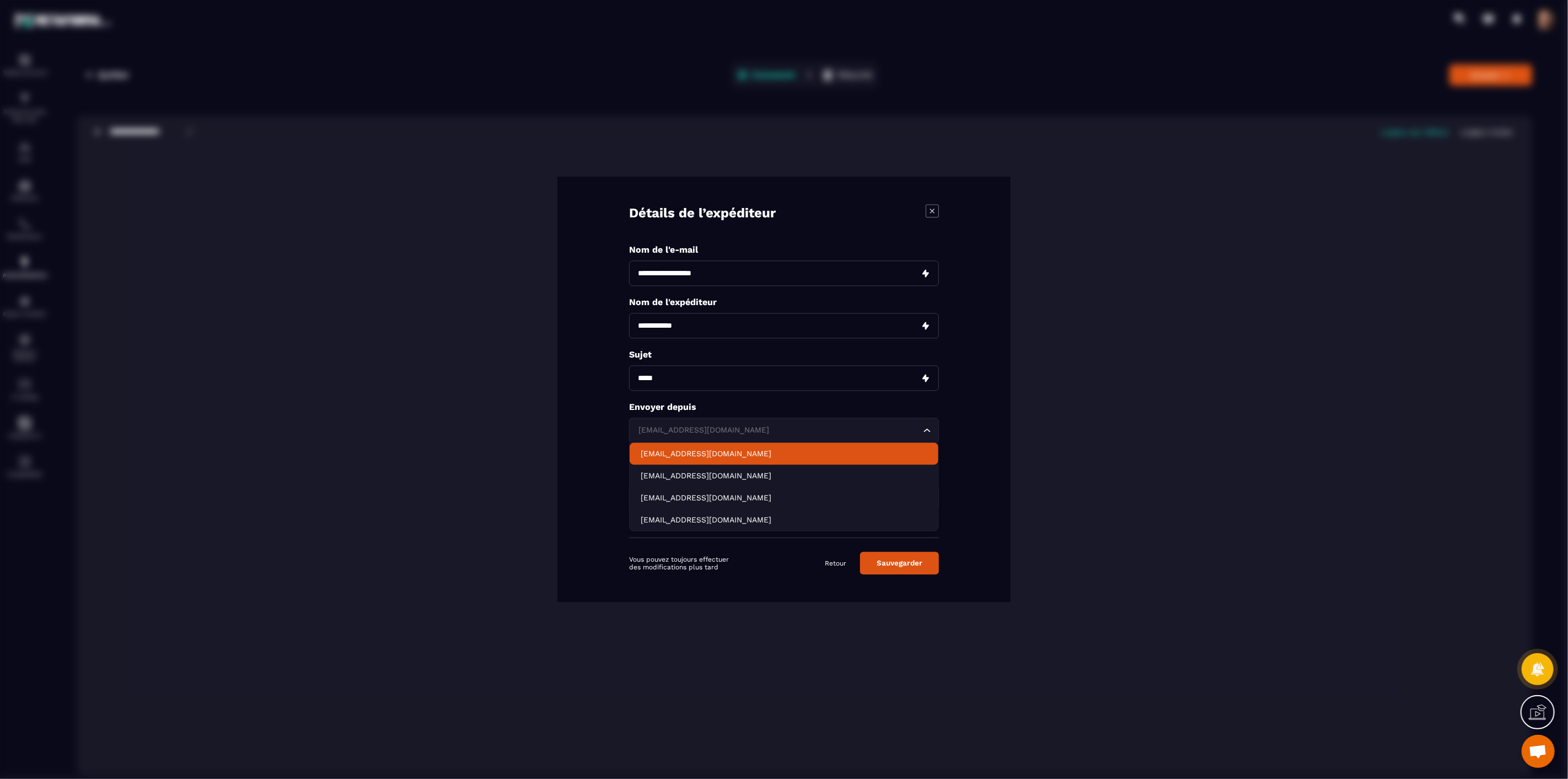
click at [733, 454] on p "[EMAIL_ADDRESS][DOMAIN_NAME]" at bounding box center [784, 454] width 286 height 11
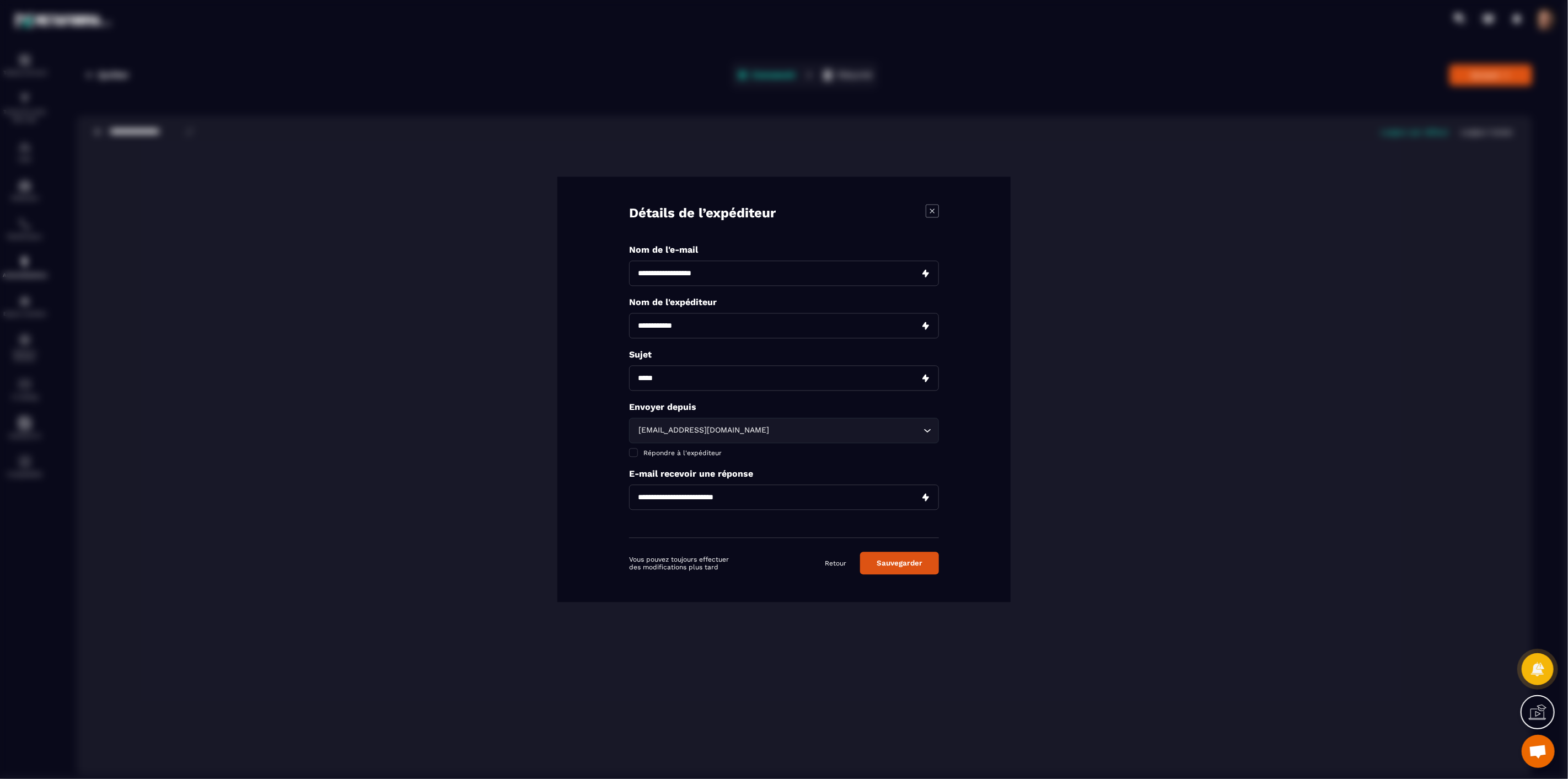
click at [731, 499] on input "Modal window" at bounding box center [784, 497] width 310 height 25
type input "**********"
click at [906, 560] on button "Sauvegarder" at bounding box center [899, 563] width 79 height 23
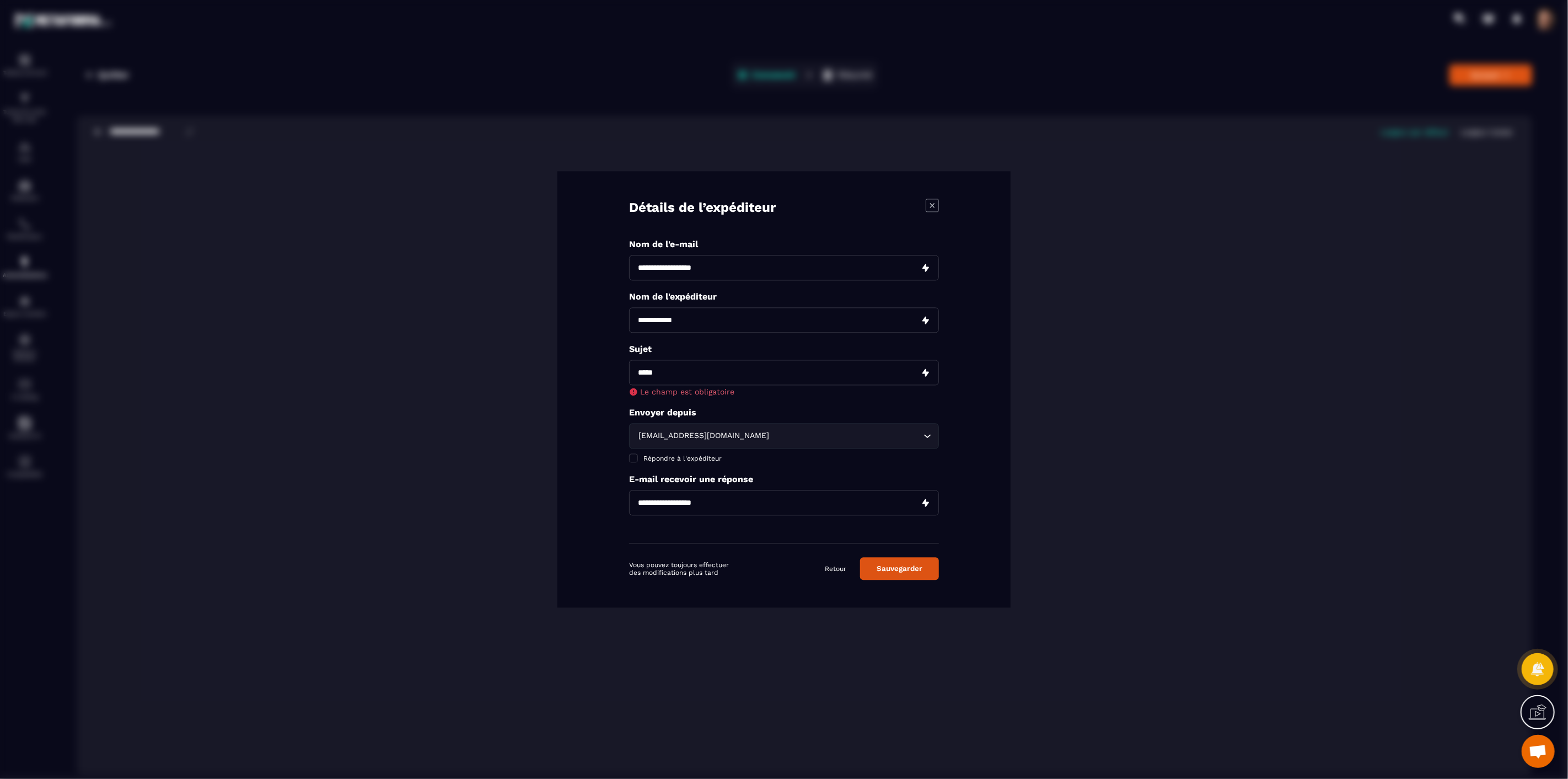
click at [678, 376] on input "Modal window" at bounding box center [784, 373] width 310 height 25
type input "**********"
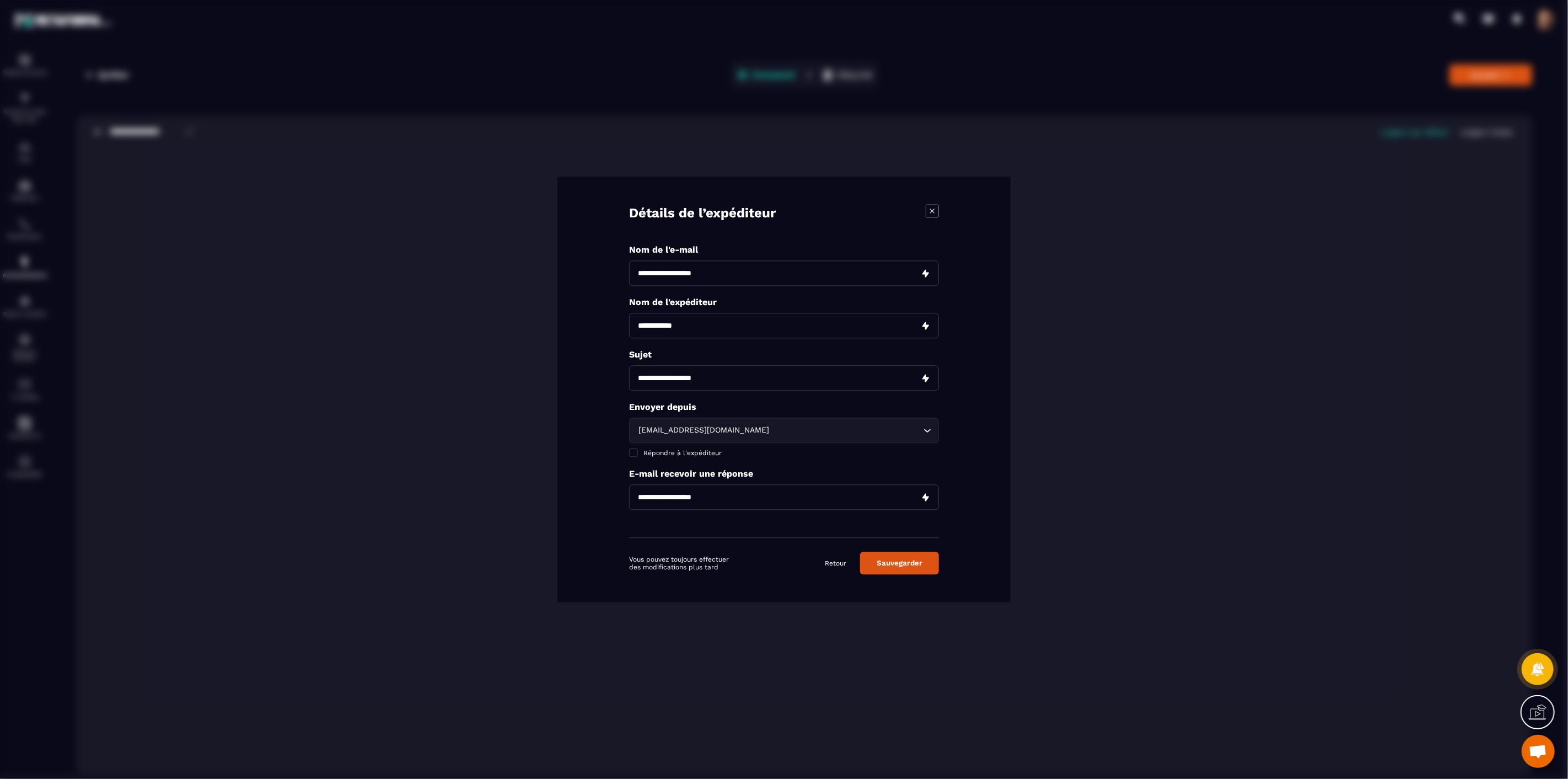
click at [913, 566] on button "Sauvegarder" at bounding box center [899, 563] width 79 height 23
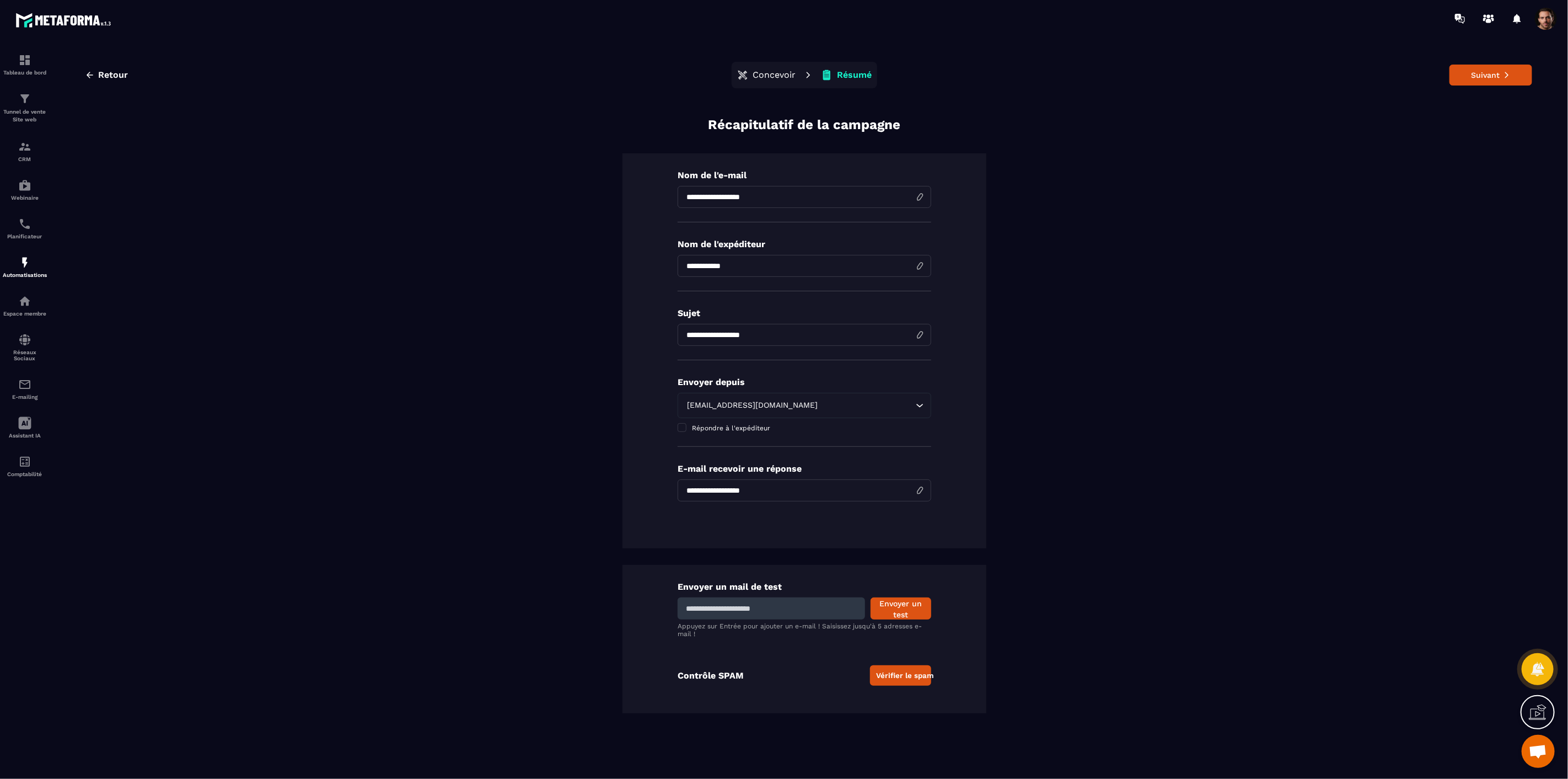
click at [908, 674] on button "Vérifier le spam" at bounding box center [900, 675] width 61 height 20
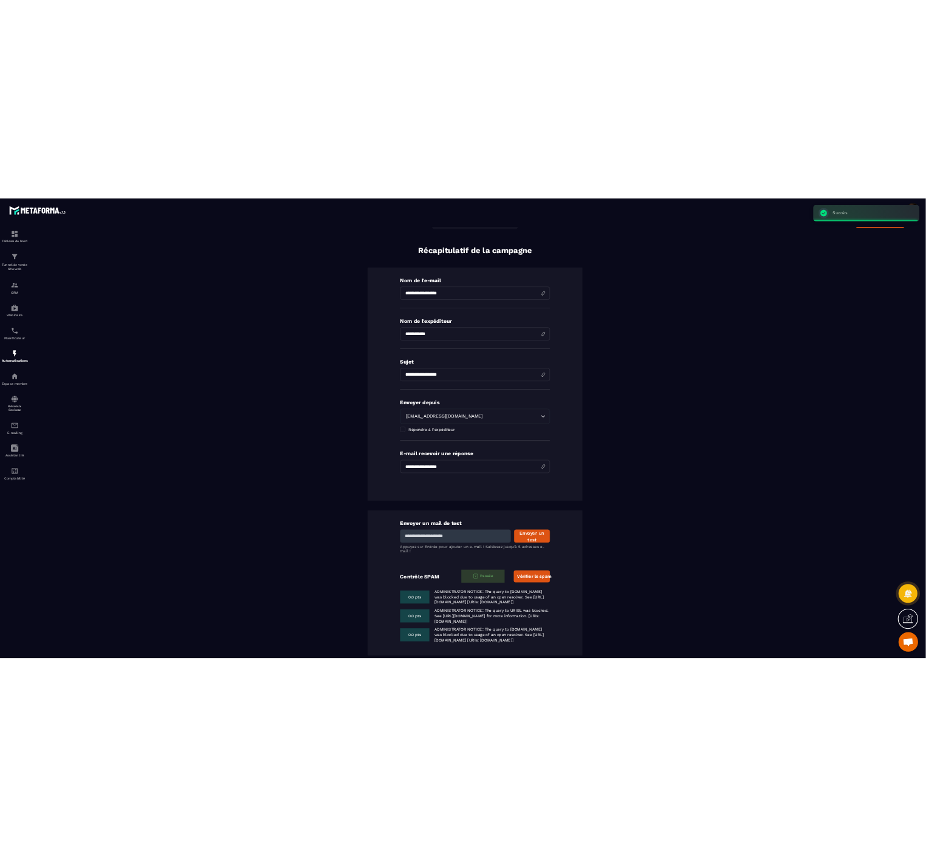
scroll to position [69, 0]
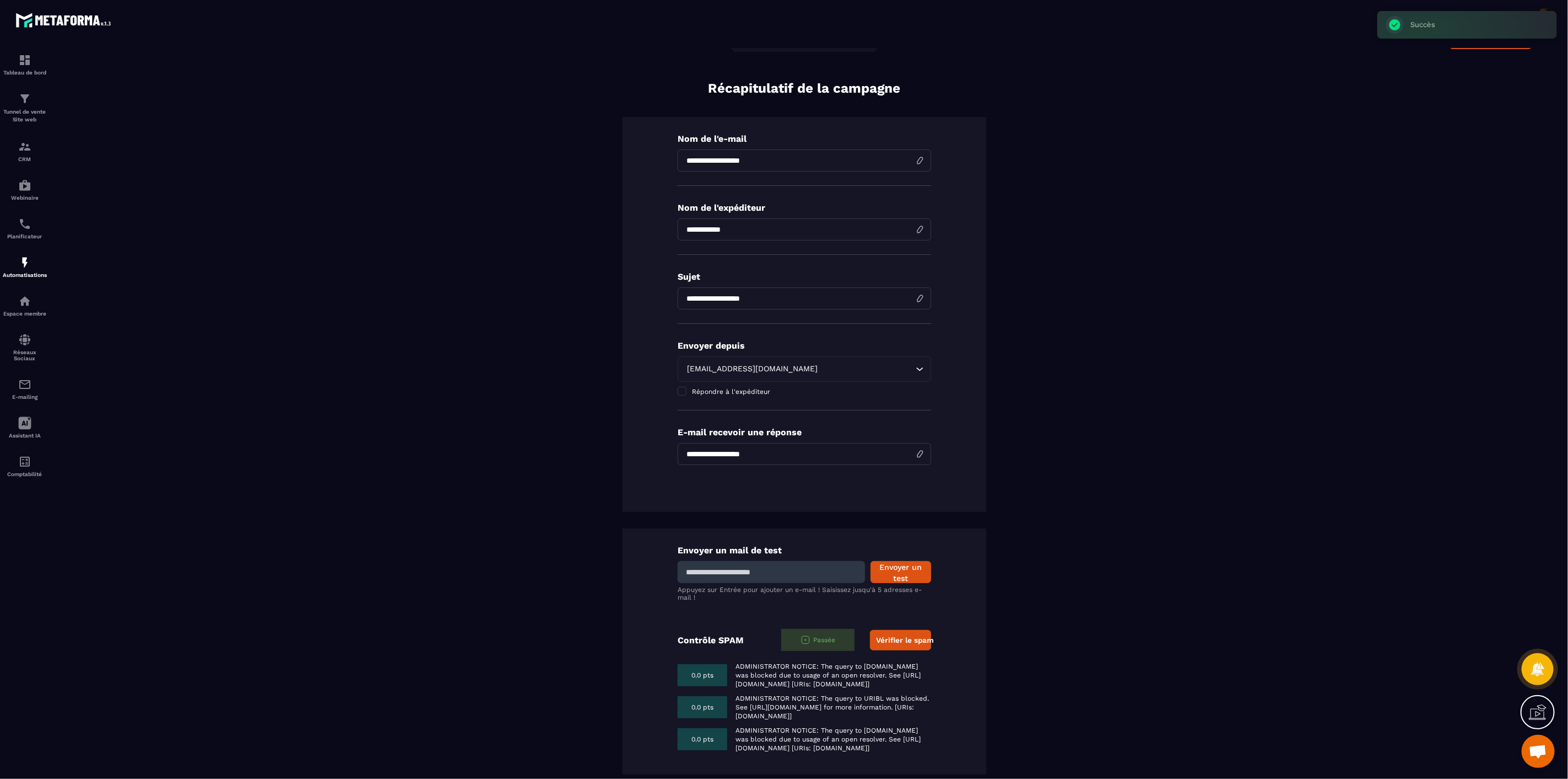
drag, startPoint x: 780, startPoint y: 745, endPoint x: 712, endPoint y: 636, distance: 128.5
click at [712, 636] on div "Envoyer un mail de test Envoyer un test Appuyez sur Entrée pour ajouter un e-ma…" at bounding box center [804, 651] width 364 height 246
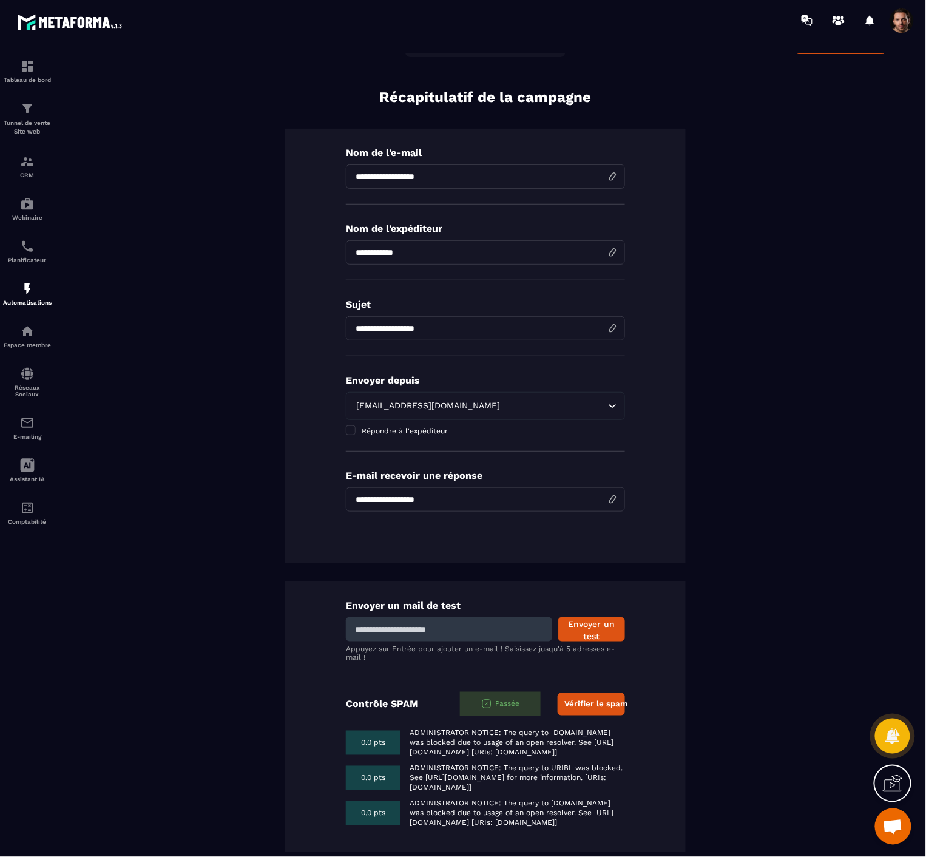
click at [568, 693] on button "Vérifier le spam" at bounding box center [591, 704] width 67 height 22
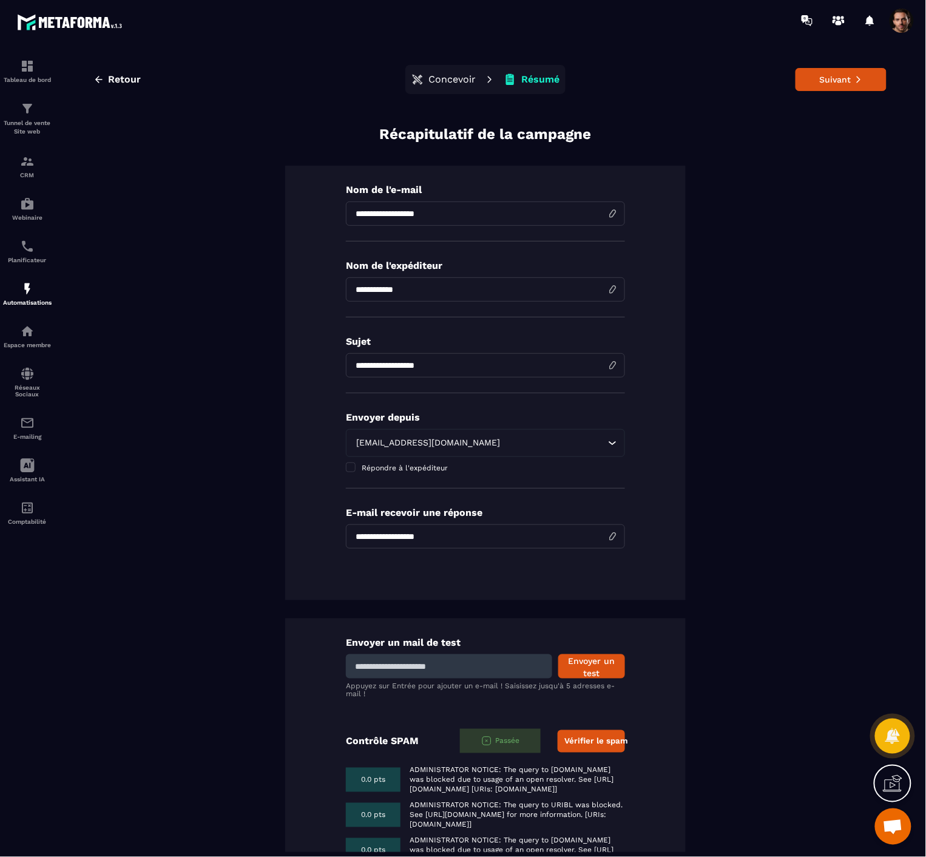
scroll to position [0, 0]
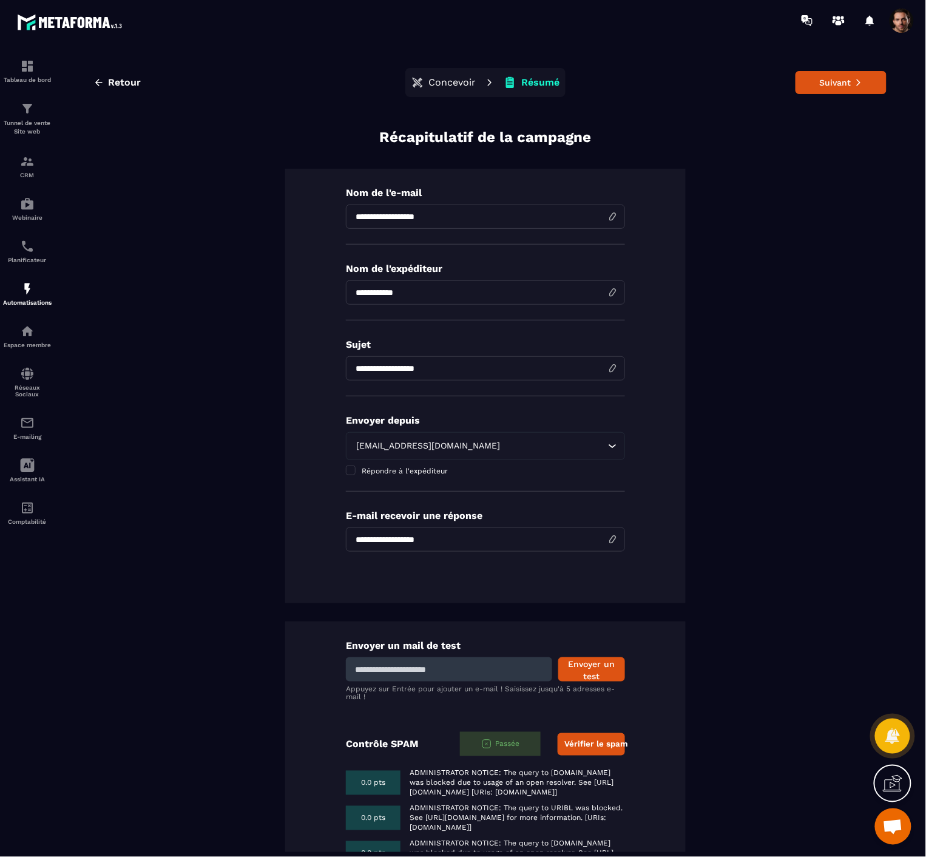
click at [428, 81] on p "Concevoir" at bounding box center [451, 82] width 47 height 12
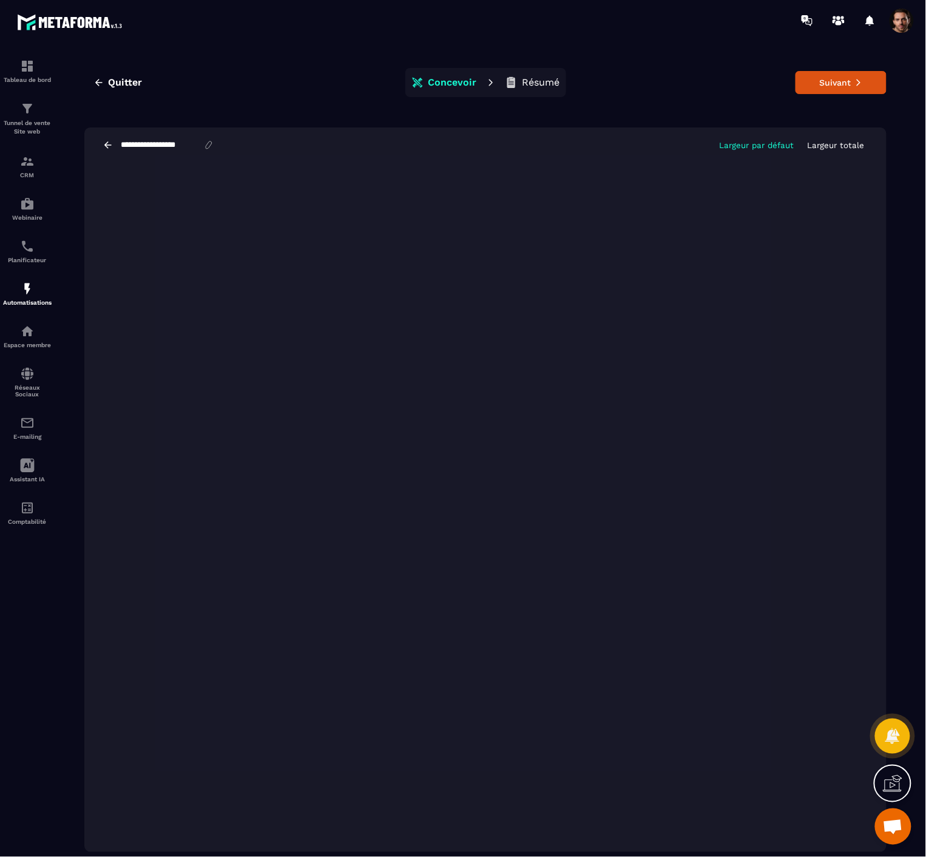
click at [534, 82] on p "Résumé" at bounding box center [541, 82] width 38 height 12
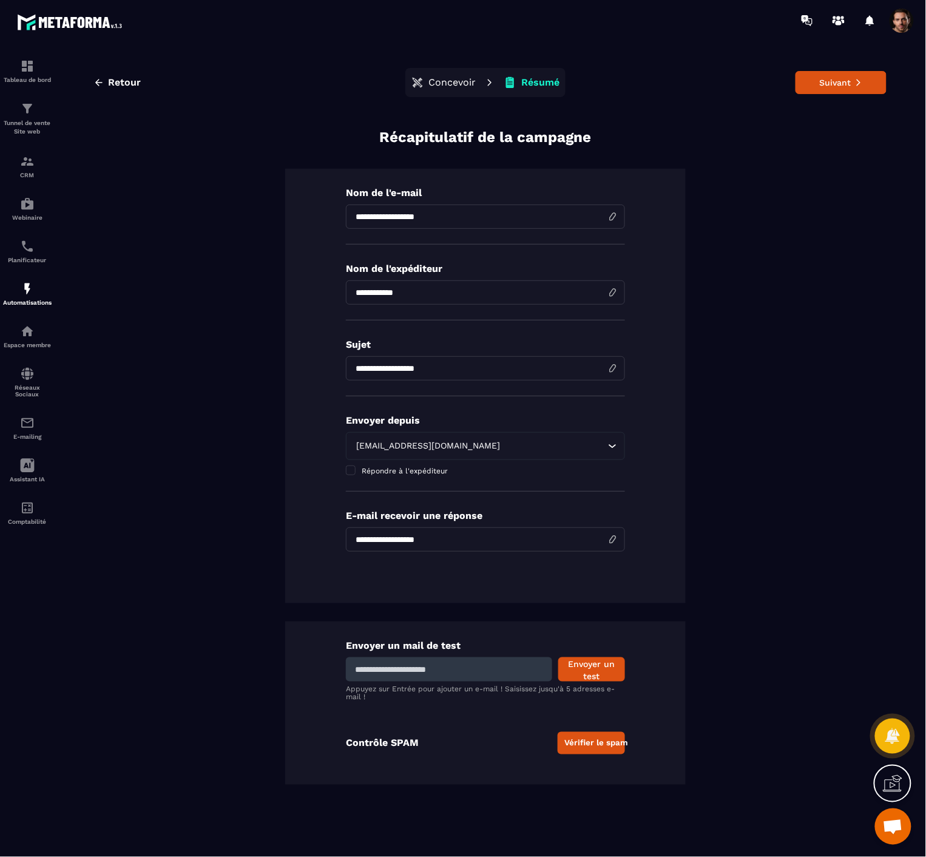
click at [456, 81] on p "Concevoir" at bounding box center [451, 82] width 47 height 12
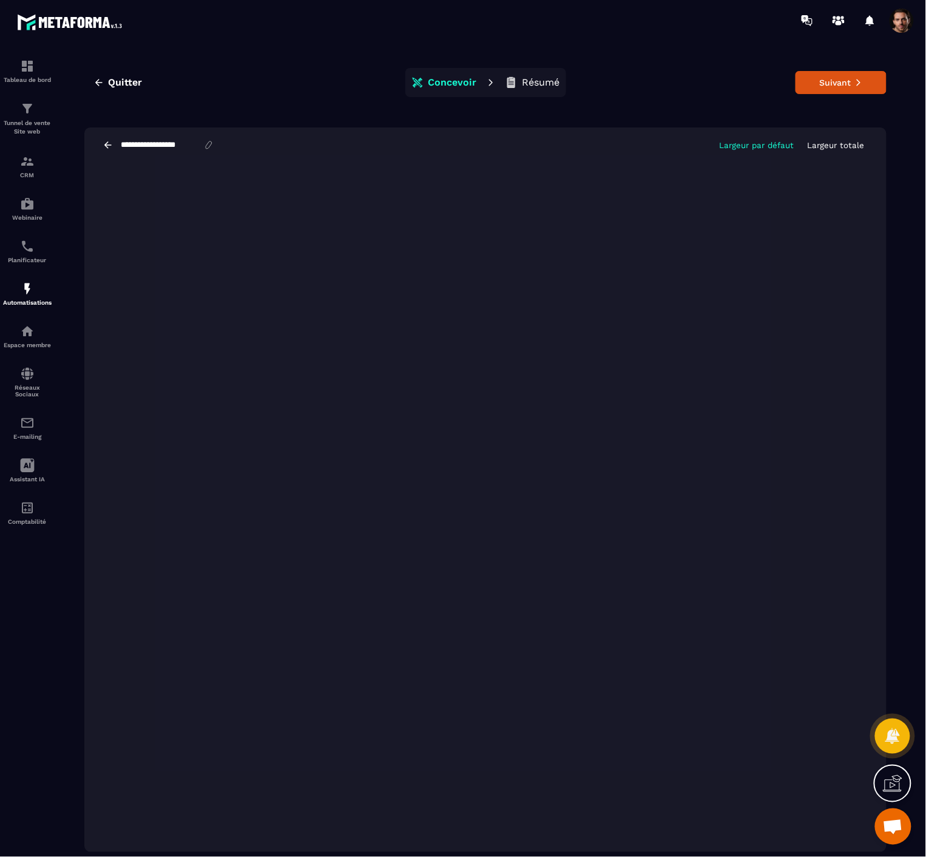
click at [544, 82] on p "Résumé" at bounding box center [541, 82] width 38 height 12
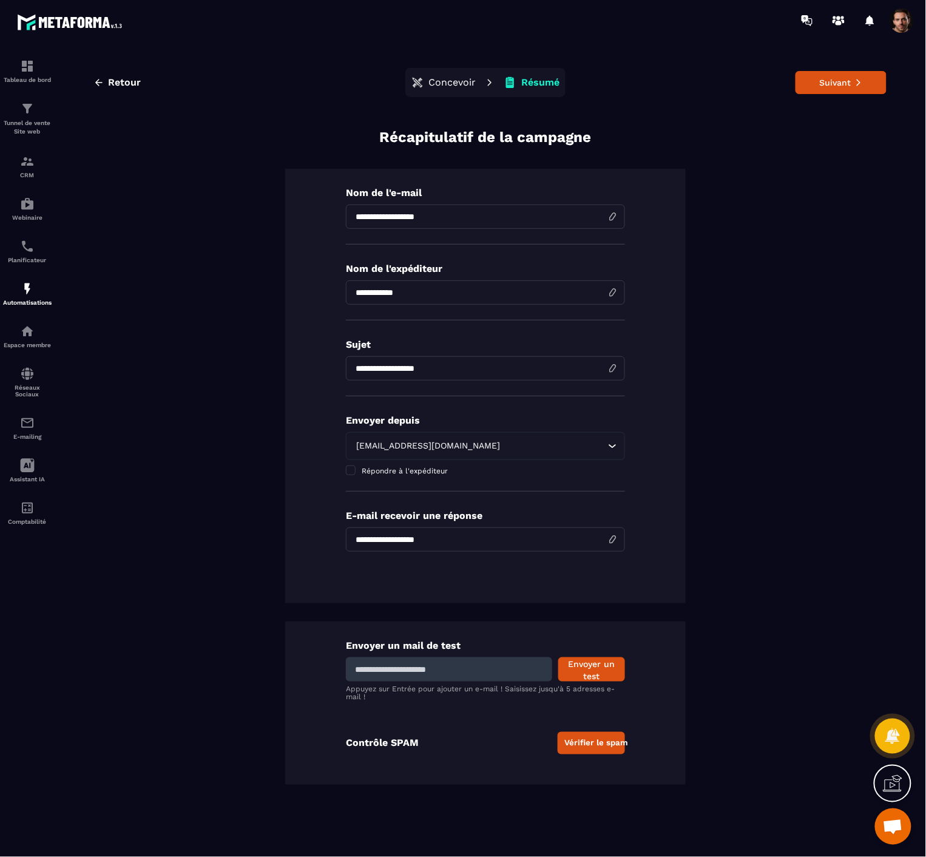
click at [599, 741] on button "Vérifier le spam" at bounding box center [591, 743] width 67 height 22
click at [116, 85] on span "Retour" at bounding box center [124, 82] width 33 height 12
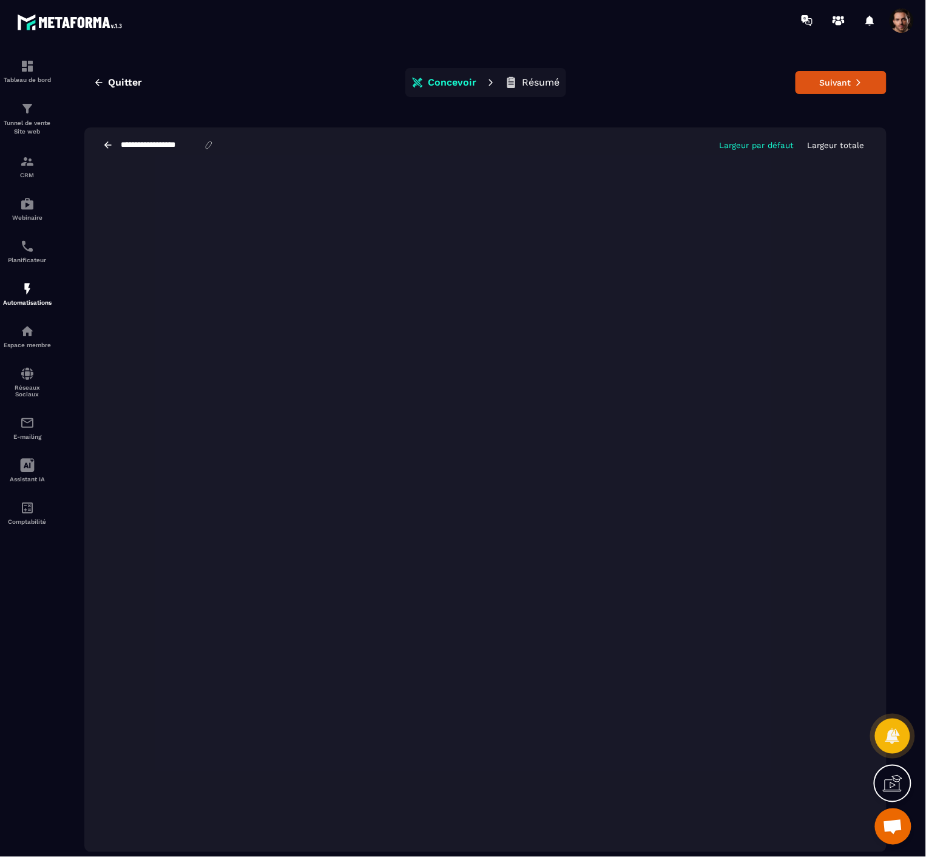
click at [542, 89] on button "Résumé" at bounding box center [532, 82] width 62 height 24
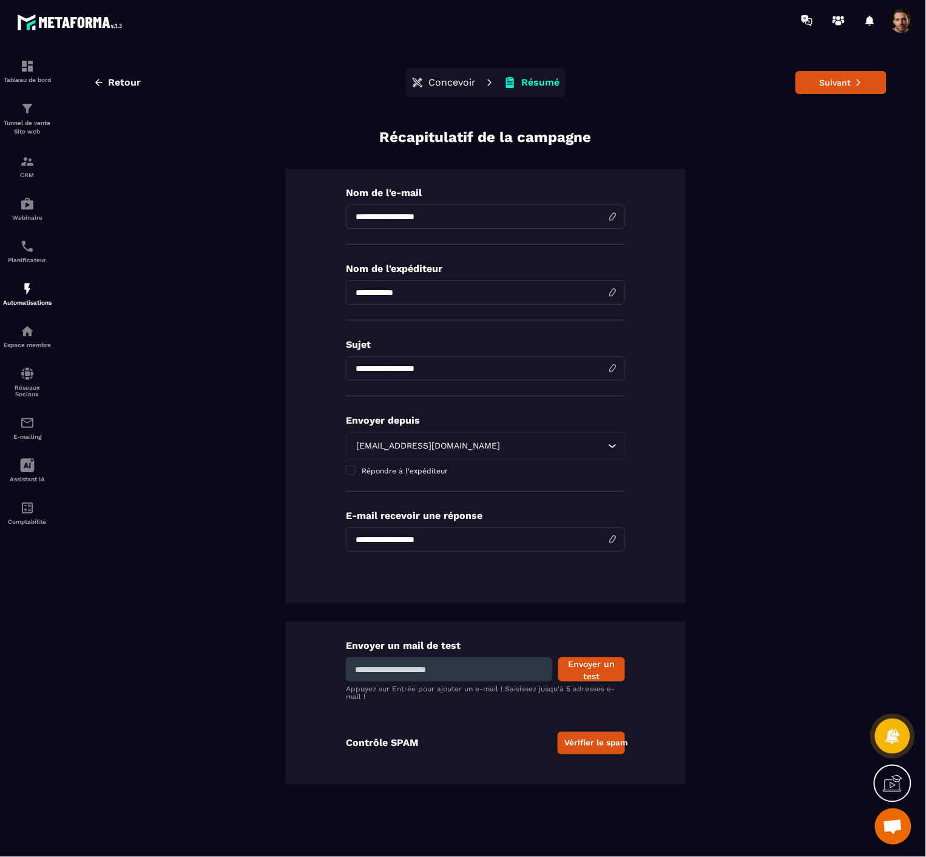
click at [459, 87] on p "Concevoir" at bounding box center [451, 82] width 47 height 12
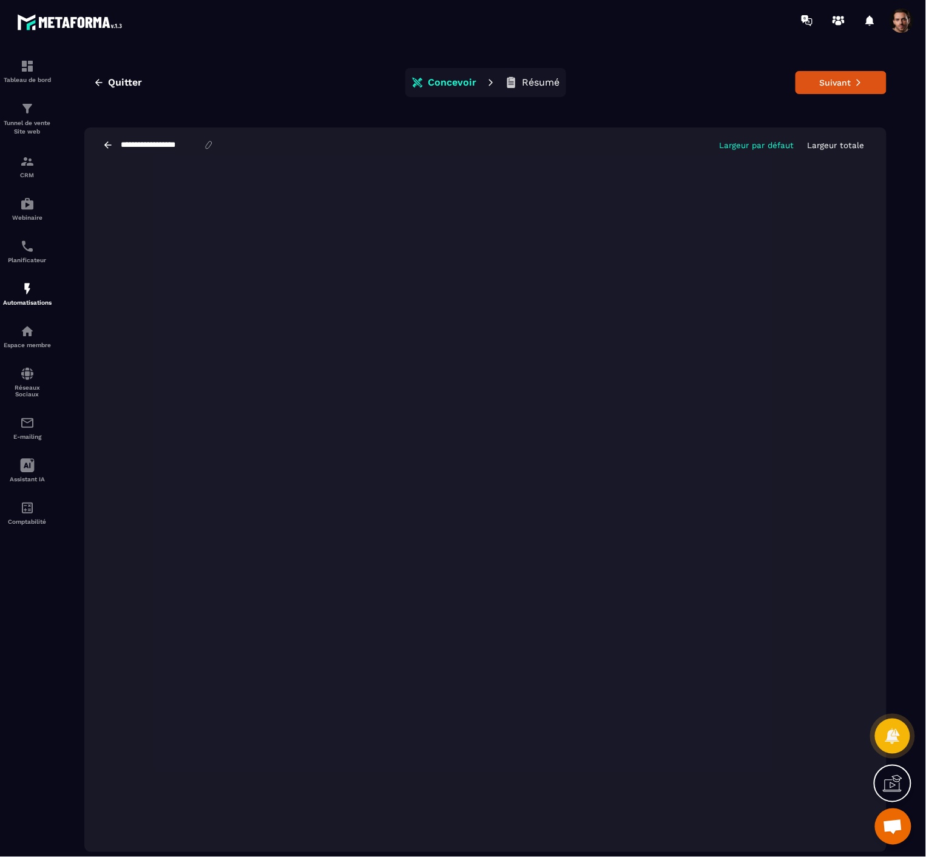
click at [550, 81] on p "Résumé" at bounding box center [541, 82] width 38 height 12
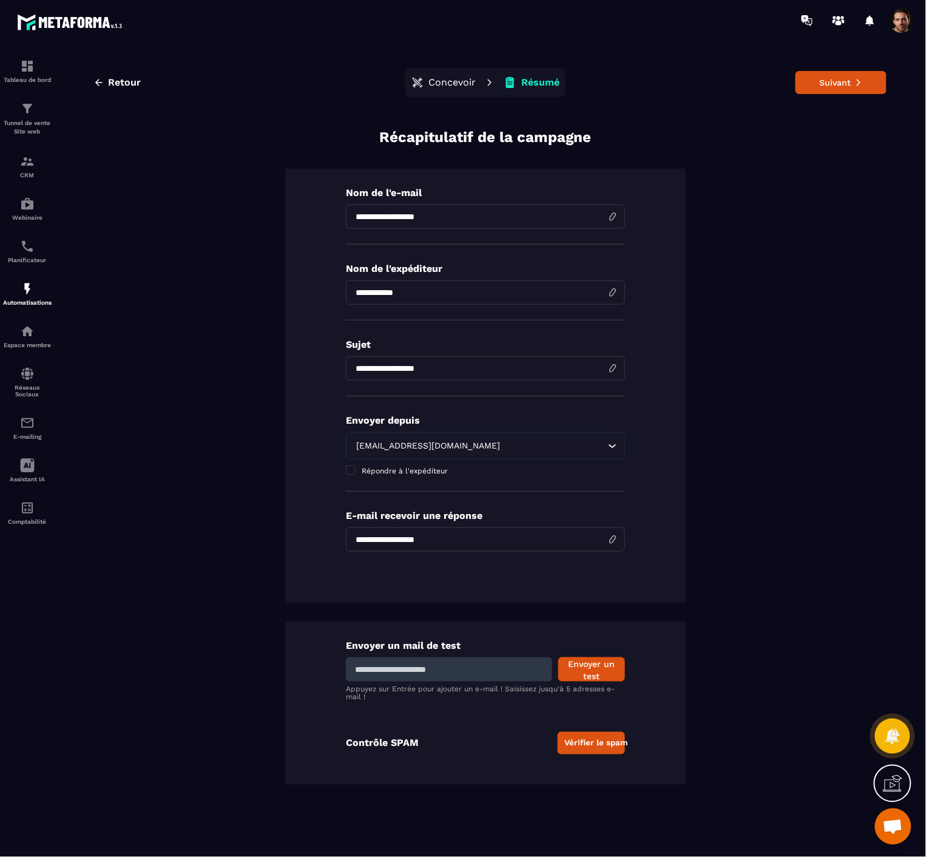
click at [614, 747] on button "Vérifier le spam" at bounding box center [591, 743] width 67 height 22
